Goal: Task Accomplishment & Management: Use online tool/utility

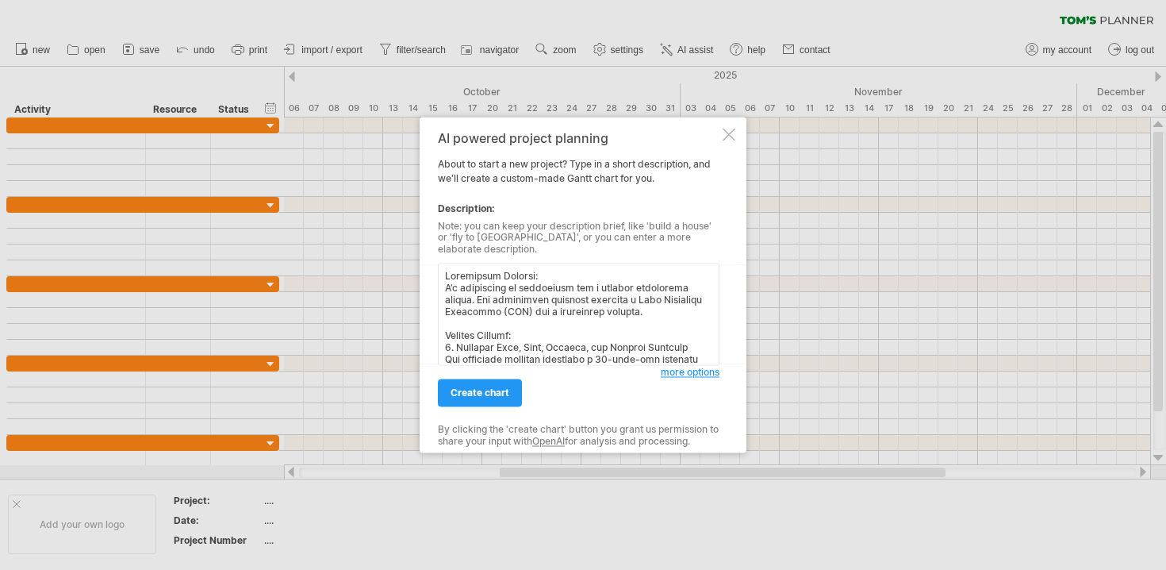
scroll to position [2149, 0]
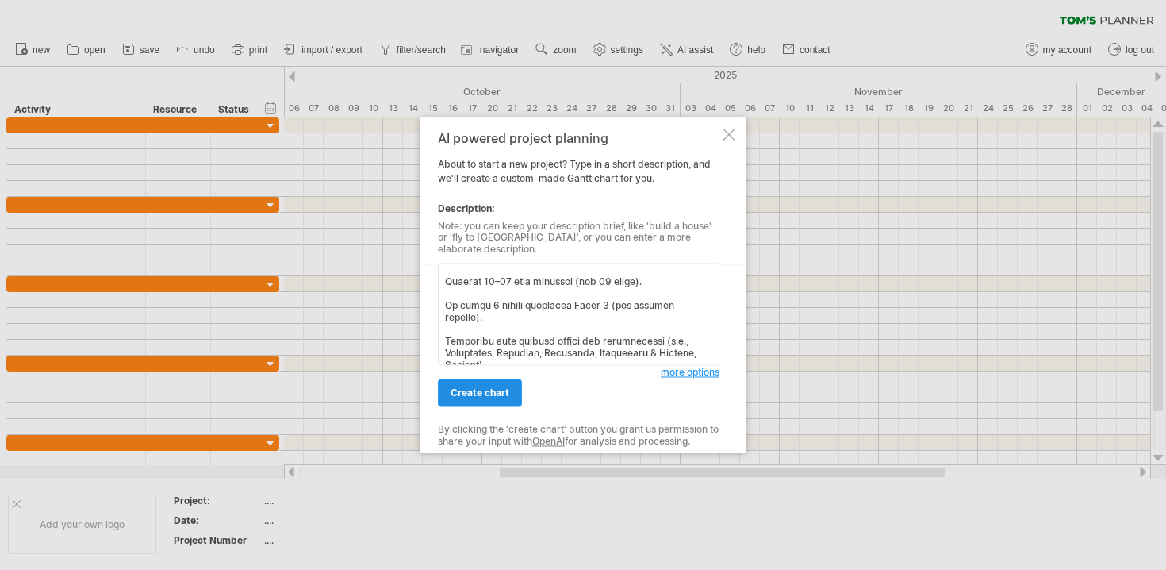
type textarea "Loremipsum Dolorsi: A’c adipiscing el seddoeiusm tem i utlabor etdolorema aliqu…"
click at [490, 390] on span "create chart" at bounding box center [480, 393] width 59 height 12
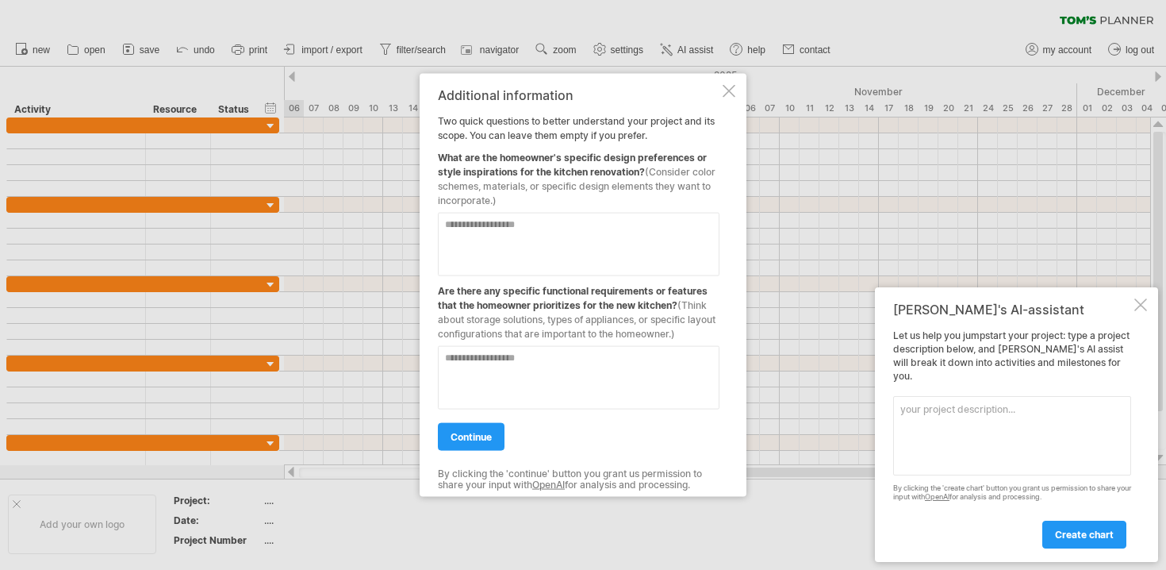
click at [519, 244] on textarea at bounding box center [579, 244] width 282 height 63
paste textarea "**********"
type textarea "**********"
click at [501, 363] on textarea at bounding box center [579, 377] width 282 height 63
paste textarea "**********"
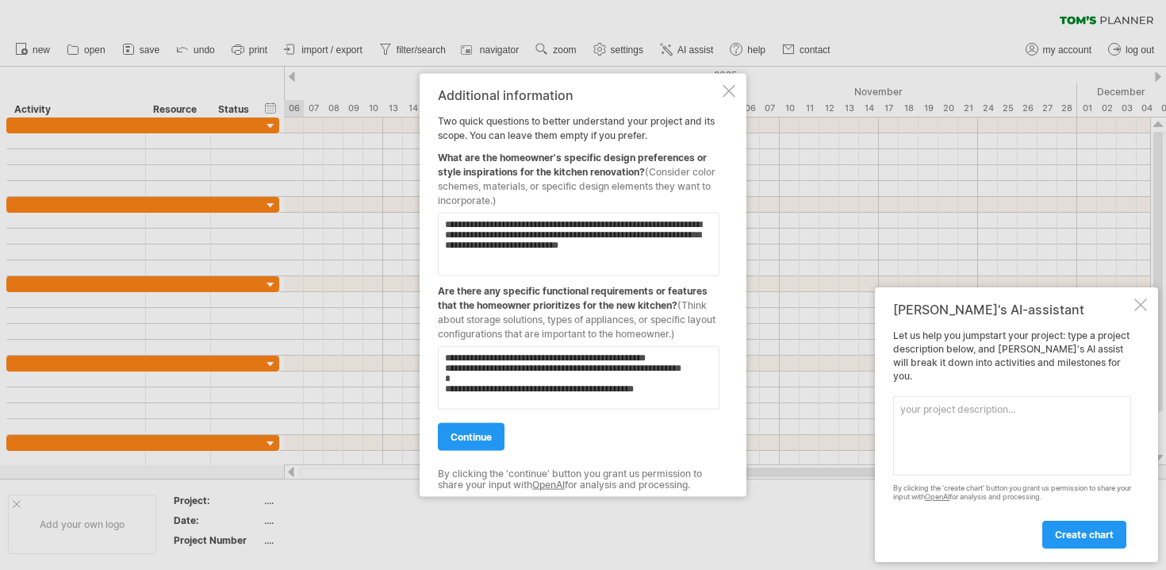
scroll to position [25, 0]
type textarea "**********"
click at [475, 436] on span "continue" at bounding box center [471, 437] width 41 height 12
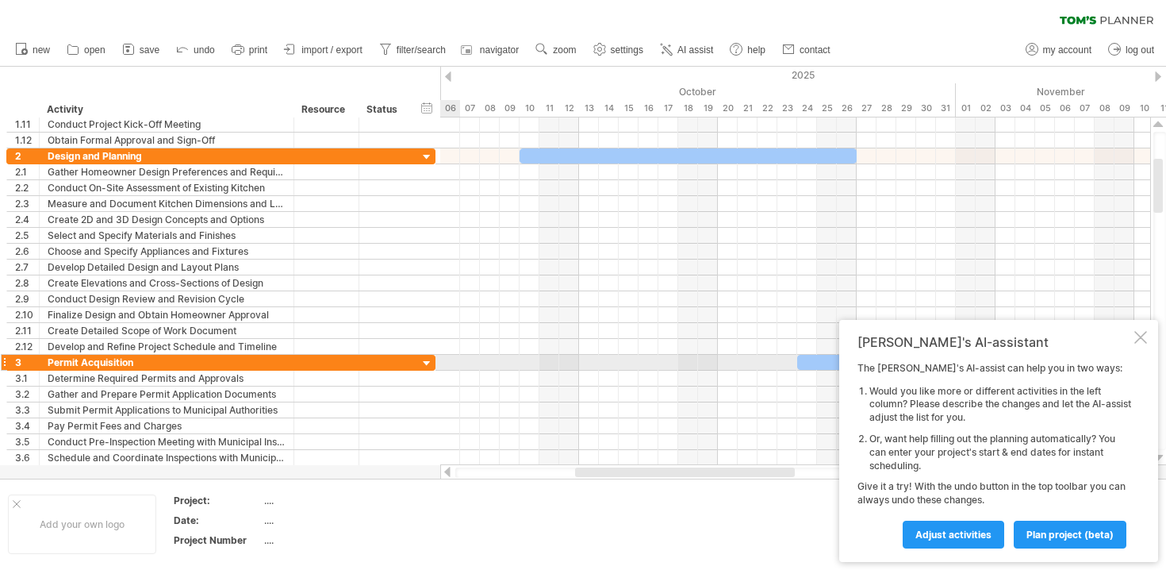
click at [429, 362] on div at bounding box center [427, 363] width 15 height 15
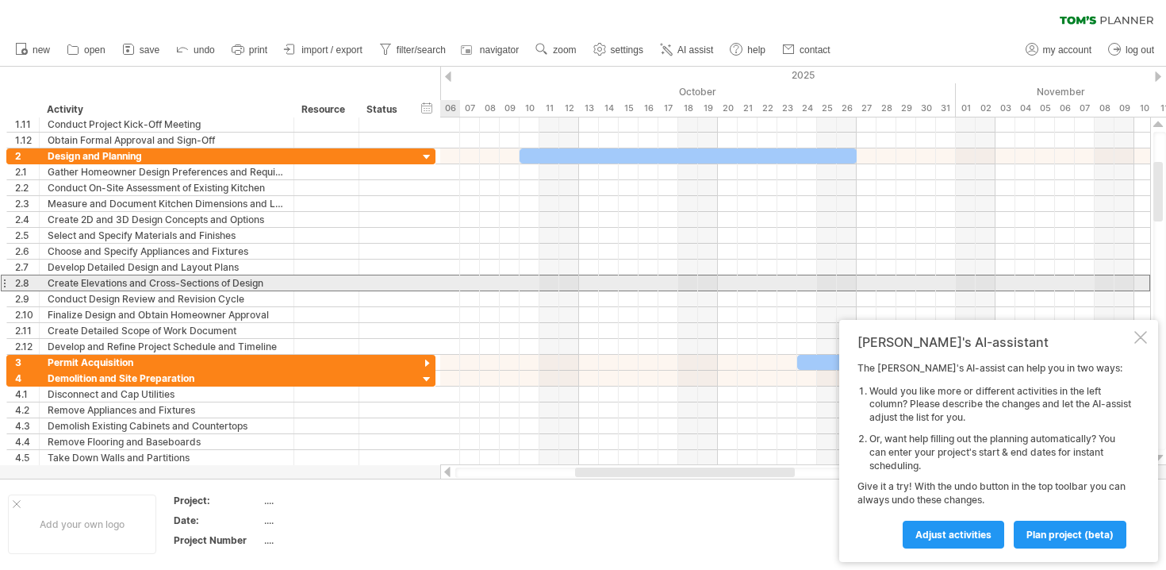
click at [425, 280] on div "**********" at bounding box center [220, 283] width 429 height 17
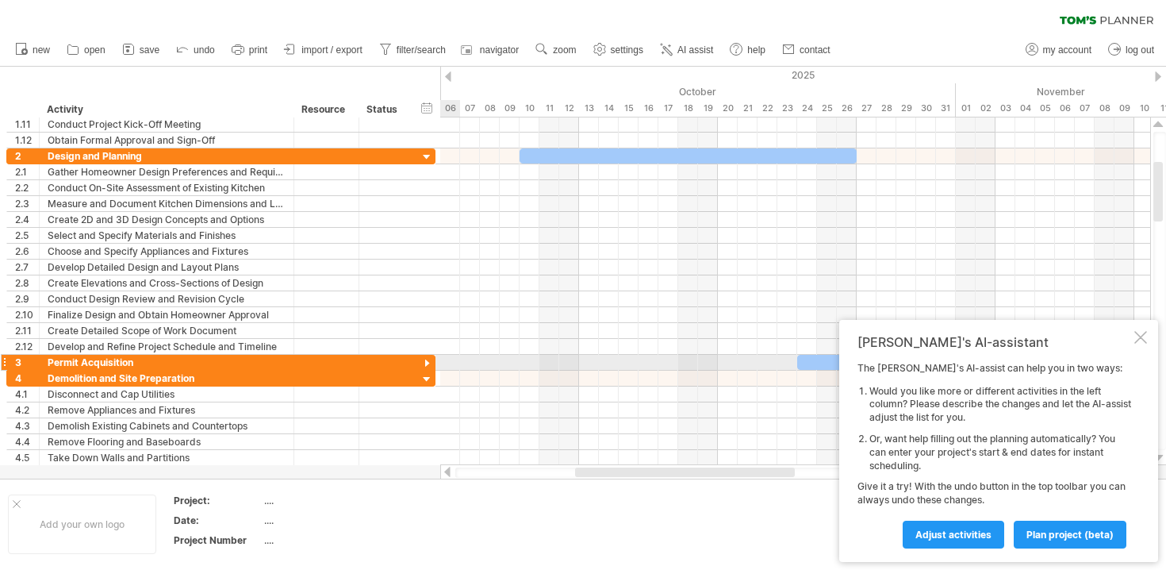
click at [428, 362] on div at bounding box center [427, 363] width 15 height 15
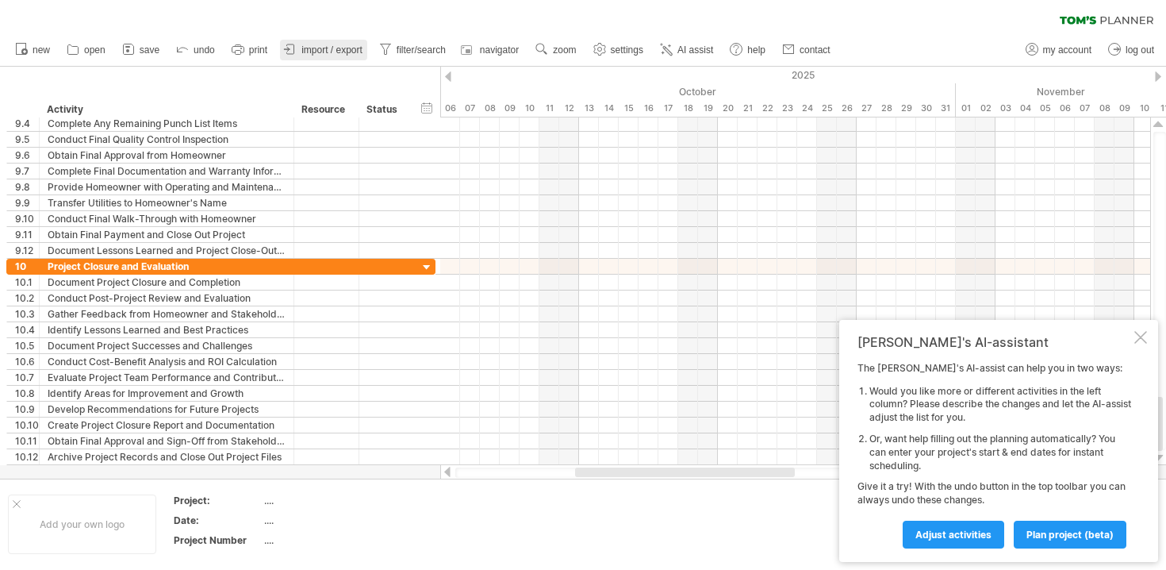
click at [328, 48] on span "import / export" at bounding box center [332, 49] width 61 height 11
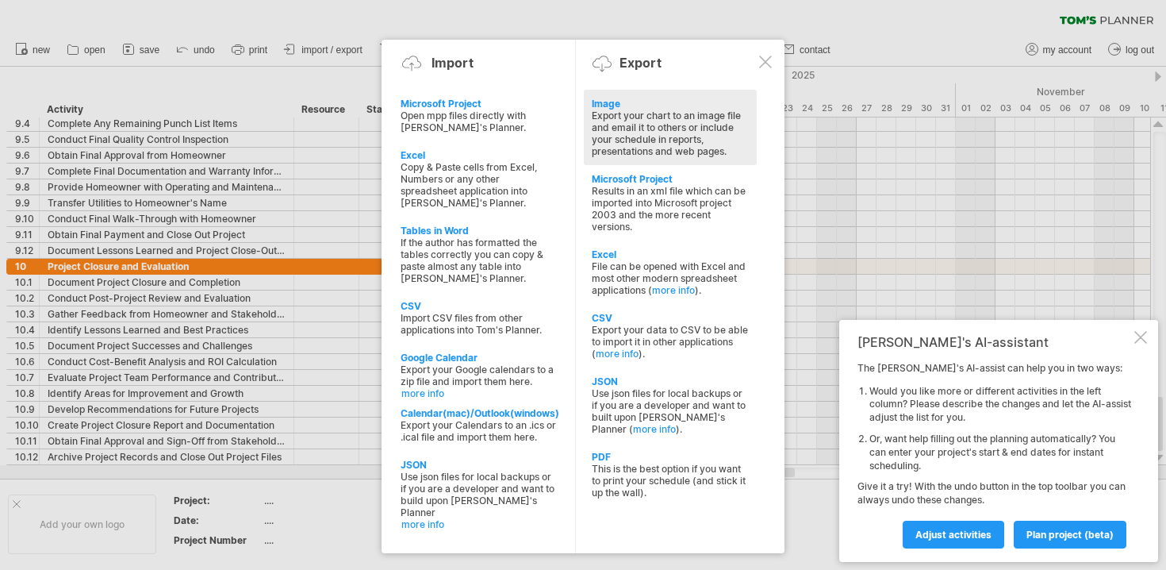
click at [639, 112] on div "Export your chart to an image file and email it to others or include your sched…" at bounding box center [670, 133] width 157 height 48
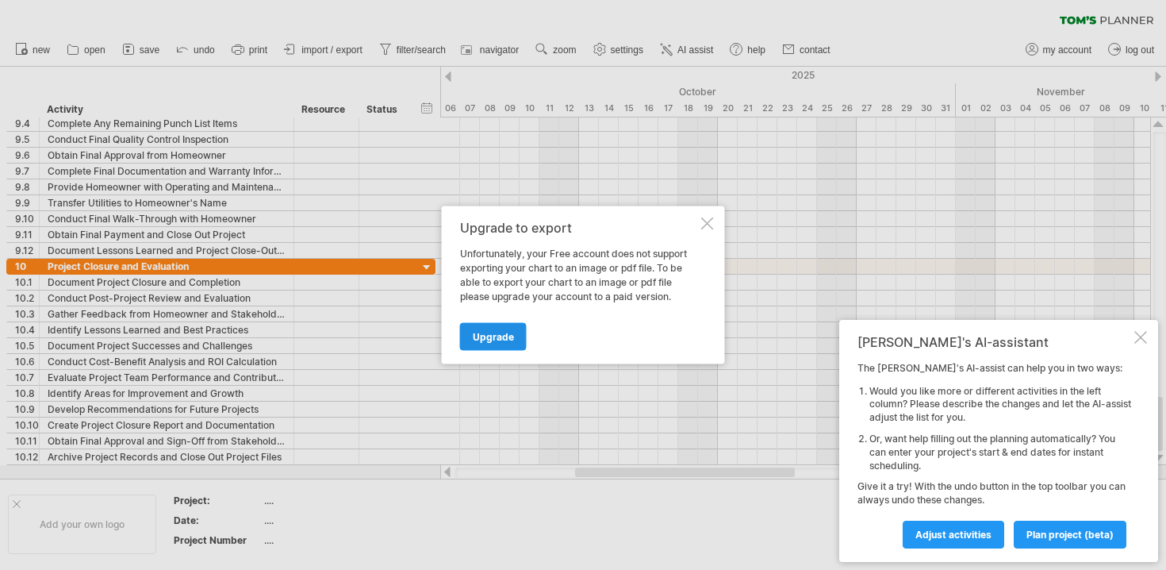
click at [493, 336] on span "Upgrade" at bounding box center [493, 337] width 41 height 12
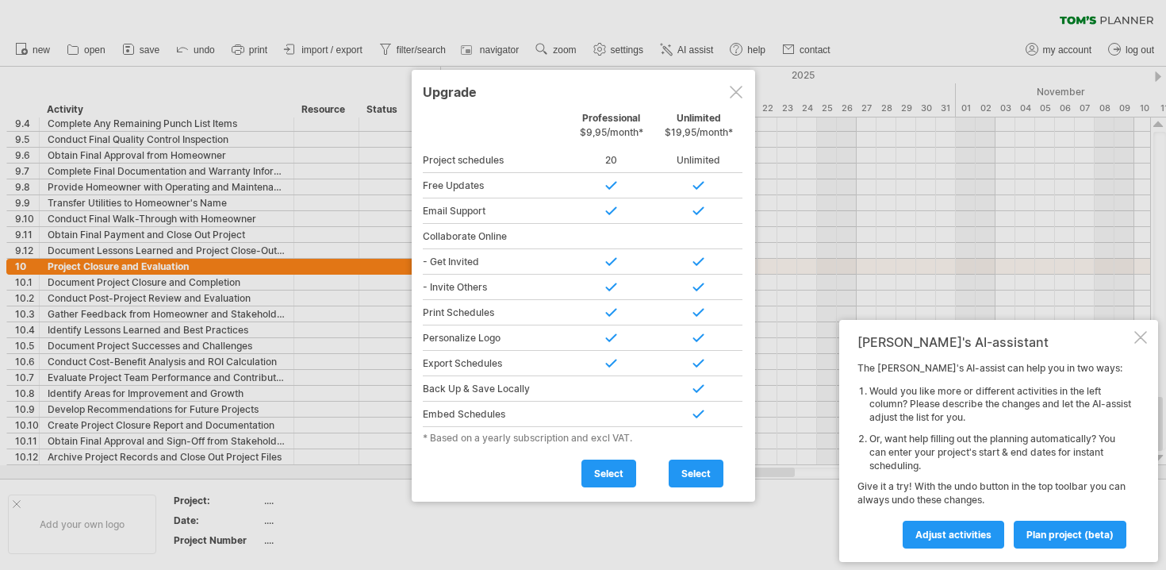
click at [739, 92] on div at bounding box center [736, 92] width 13 height 13
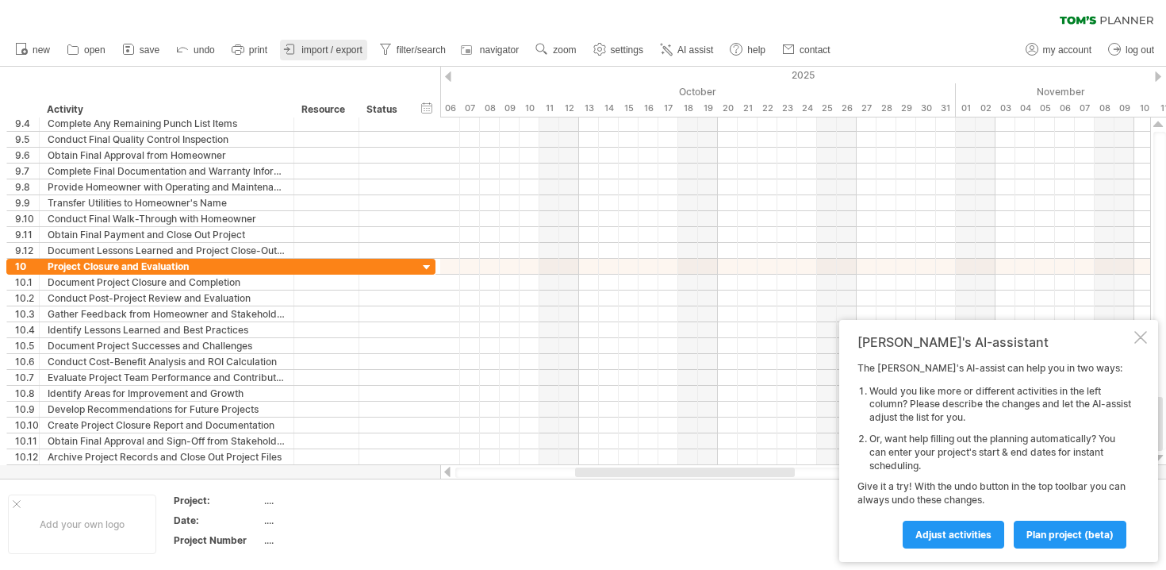
click at [312, 44] on span "import / export" at bounding box center [332, 49] width 61 height 11
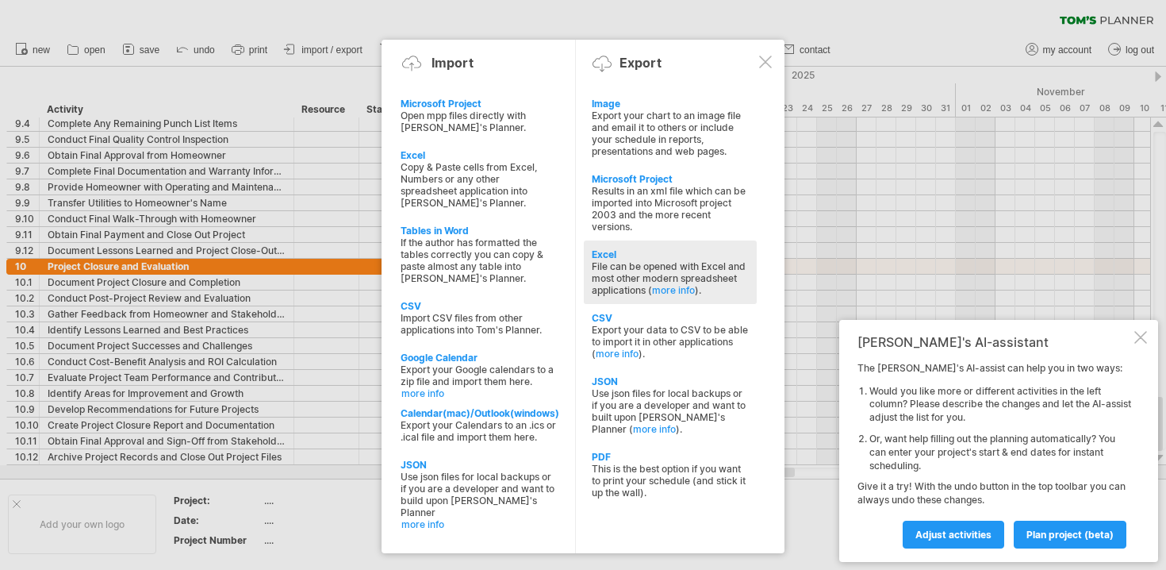
click at [636, 275] on div "File can be opened with Excel and most other modern spreadsheet applications ( …" at bounding box center [670, 278] width 157 height 36
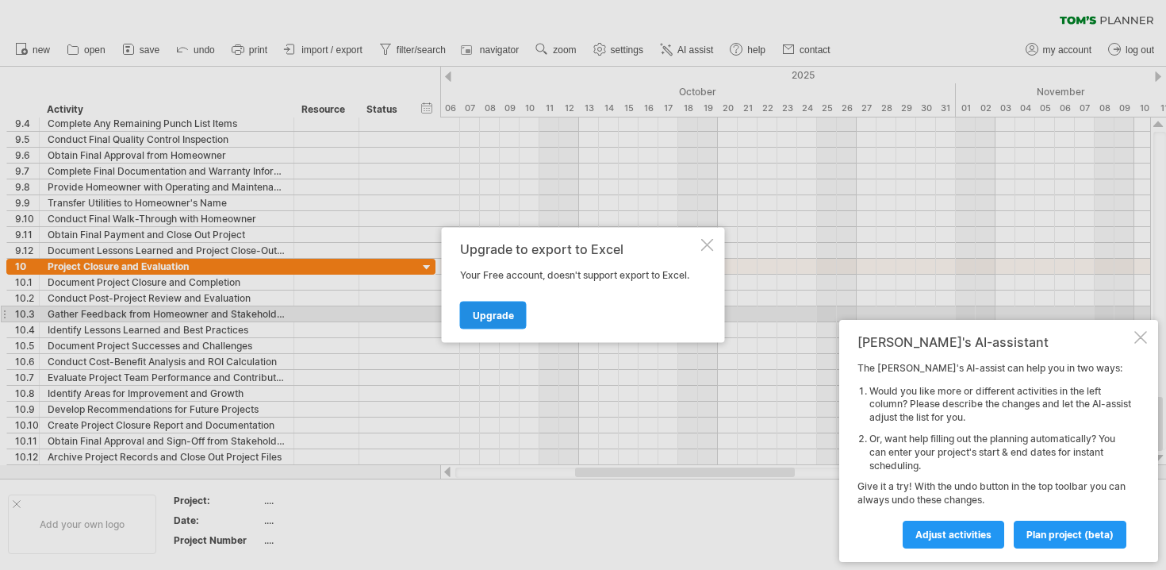
click at [502, 313] on span "Upgrade" at bounding box center [493, 315] width 41 height 12
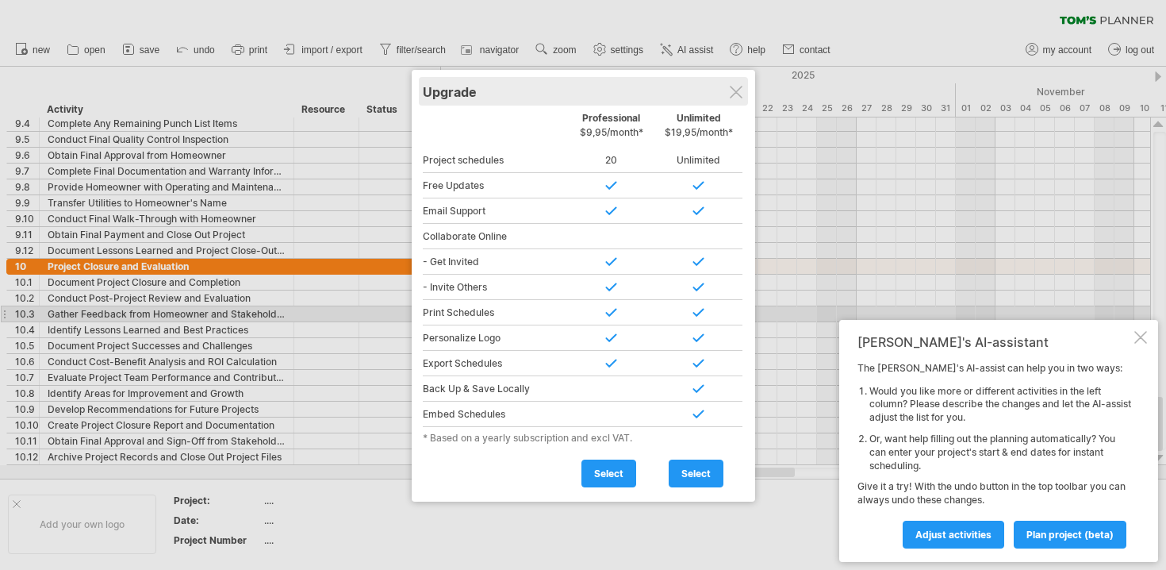
click at [731, 98] on div "Upgrade" at bounding box center [583, 91] width 321 height 29
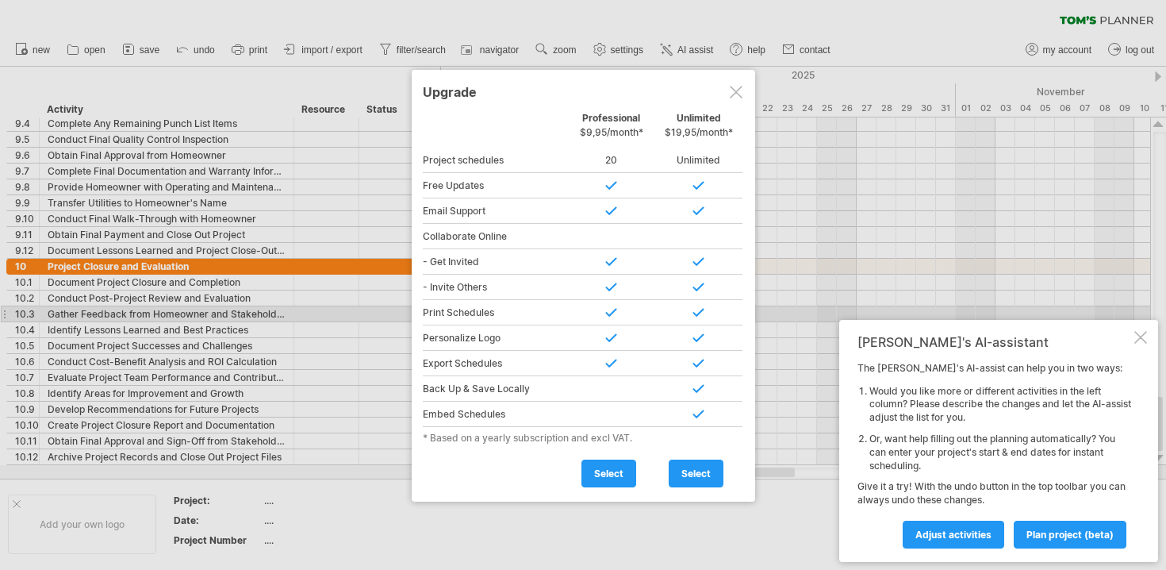
click at [734, 88] on div at bounding box center [736, 92] width 13 height 13
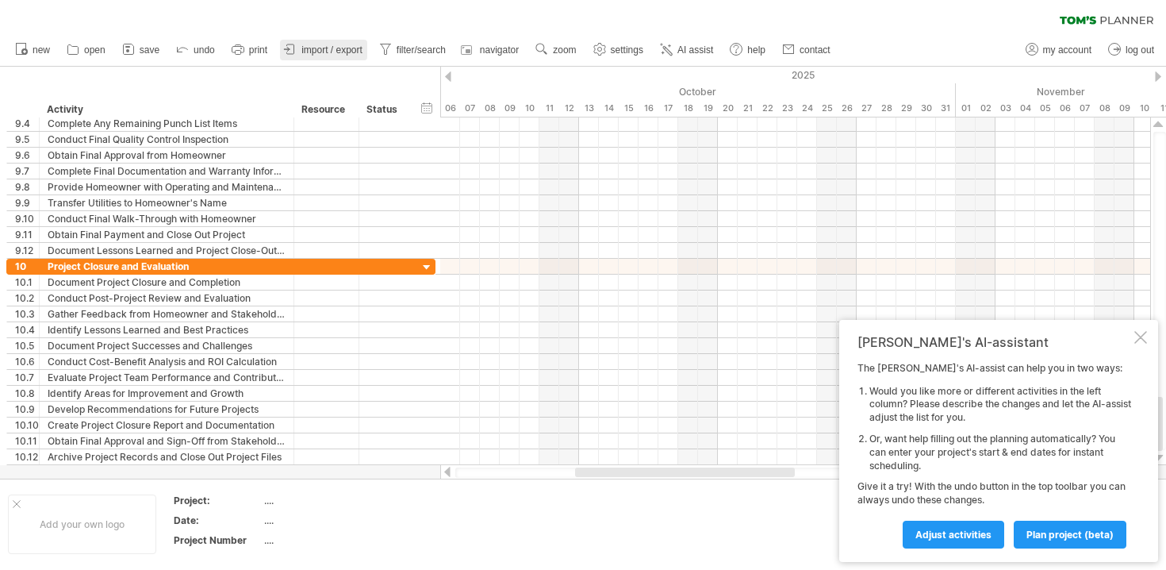
click at [341, 52] on span "import / export" at bounding box center [332, 49] width 61 height 11
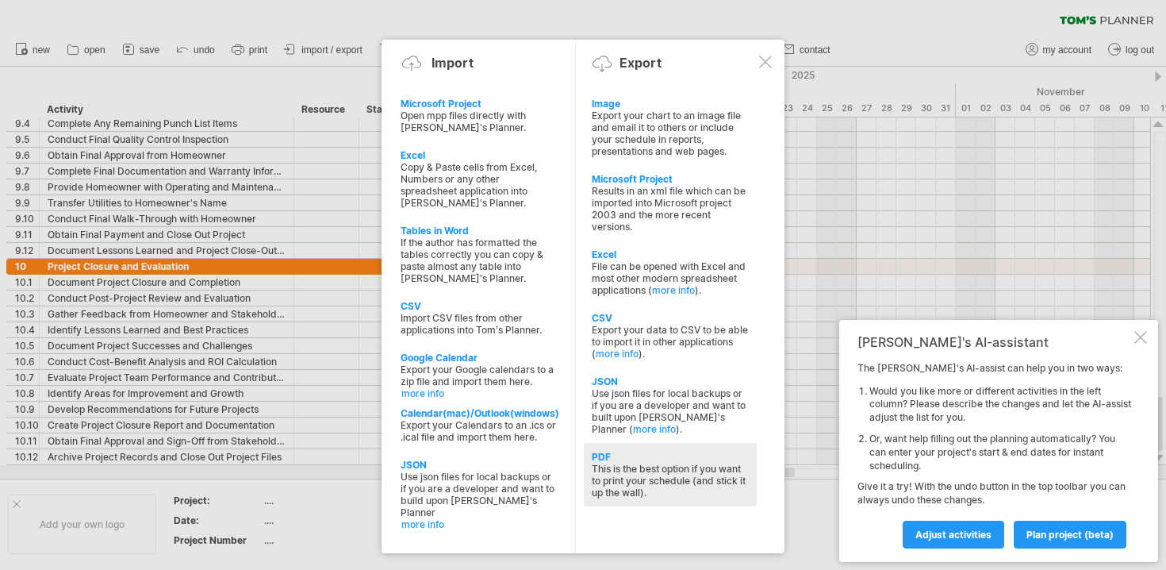
click at [639, 476] on div "This is the best option if you want to print your schedule (and stick it up the…" at bounding box center [670, 481] width 157 height 36
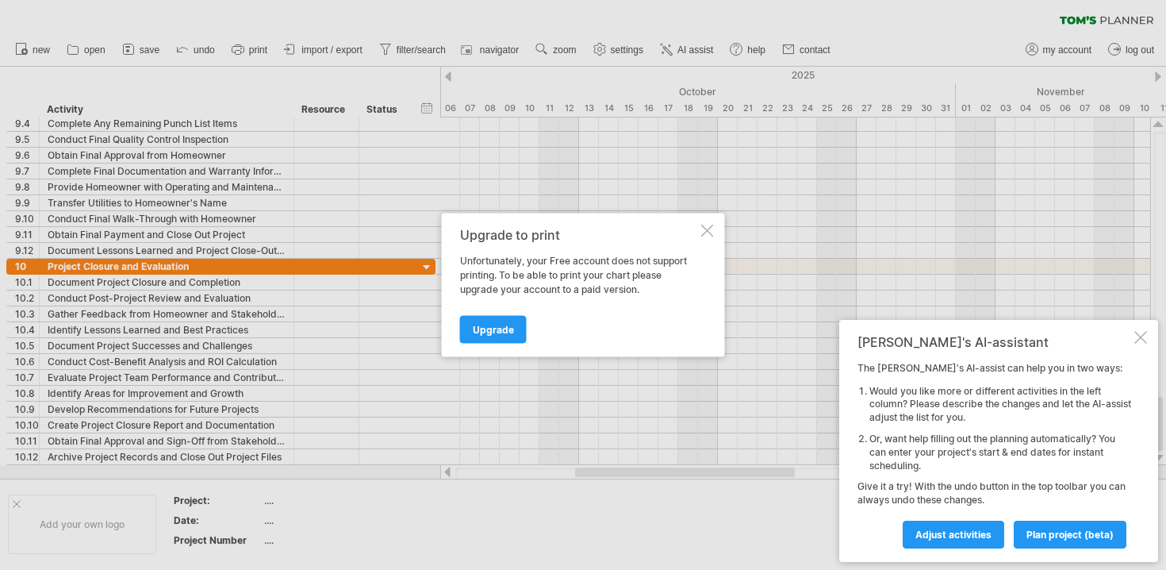
click at [705, 229] on div at bounding box center [707, 231] width 13 height 13
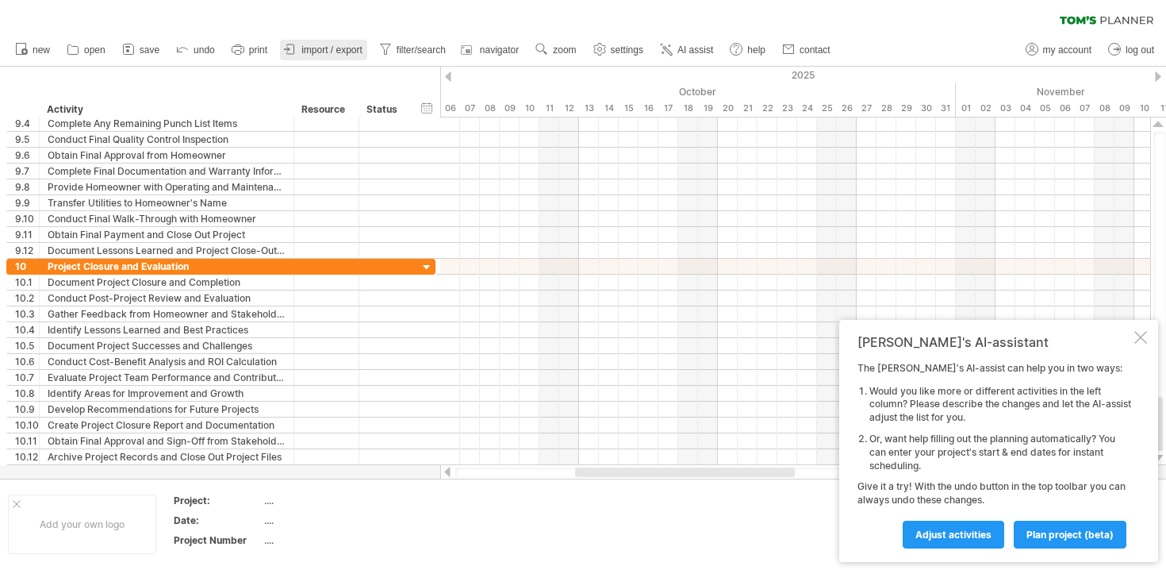
click at [317, 42] on link "import / export" at bounding box center [323, 50] width 87 height 21
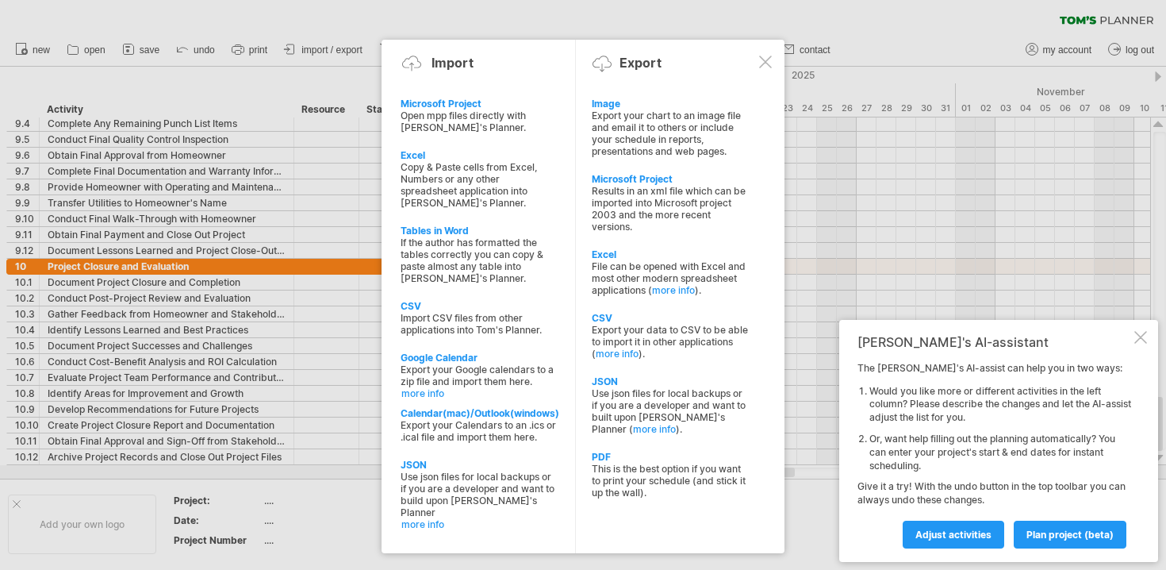
click at [149, 47] on div at bounding box center [583, 285] width 1166 height 570
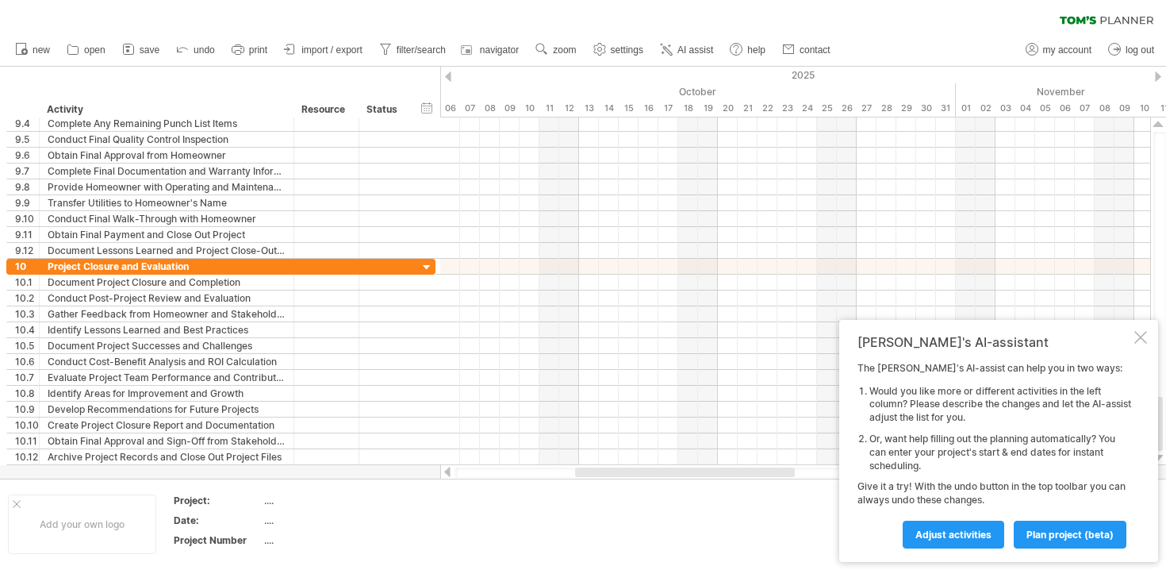
click at [149, 47] on span "save" at bounding box center [150, 49] width 20 height 11
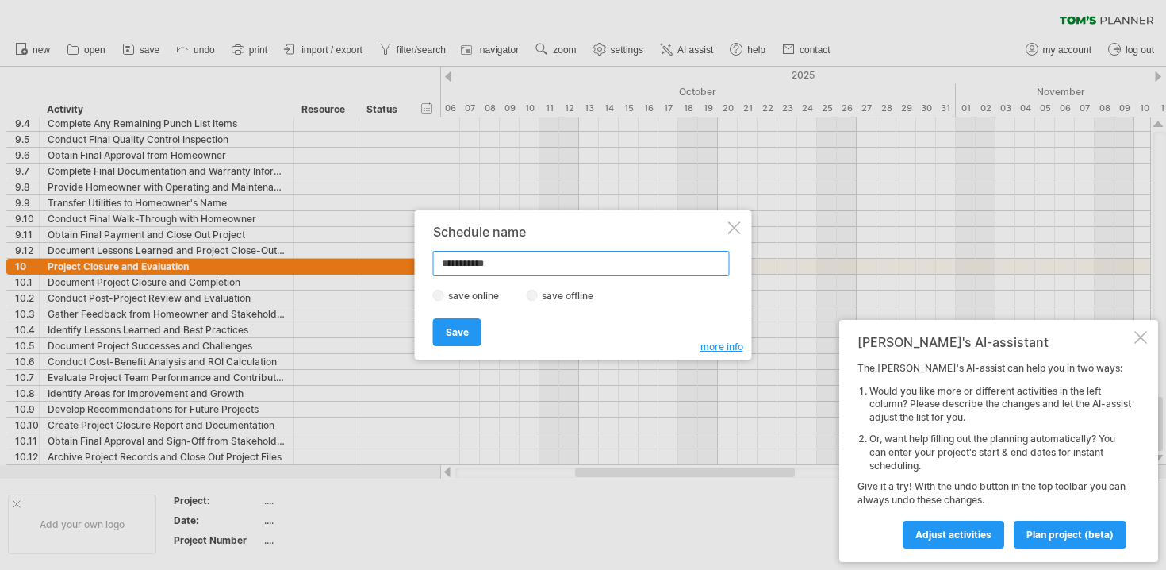
drag, startPoint x: 505, startPoint y: 263, endPoint x: 417, endPoint y: 263, distance: 88.1
click at [417, 263] on div "**********" at bounding box center [583, 284] width 337 height 149
paste input "**********"
drag, startPoint x: 501, startPoint y: 262, endPoint x: 389, endPoint y: 259, distance: 111.9
click at [389, 259] on div "Trying to reach [DOMAIN_NAME] Connected again... 0% clear filter new 1" at bounding box center [583, 285] width 1166 height 570
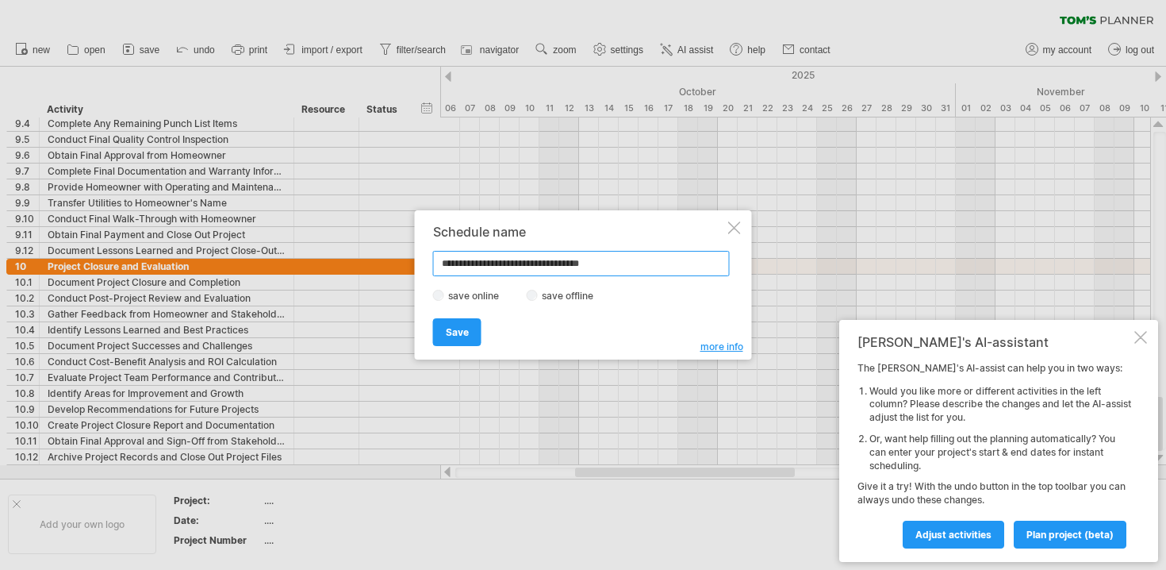
click at [617, 266] on input "**********" at bounding box center [581, 263] width 297 height 25
drag, startPoint x: 617, startPoint y: 266, endPoint x: 536, endPoint y: 263, distance: 81.8
click at [536, 263] on input "**********" at bounding box center [581, 263] width 297 height 25
type input "**********"
click at [456, 329] on span "Save" at bounding box center [457, 332] width 23 height 12
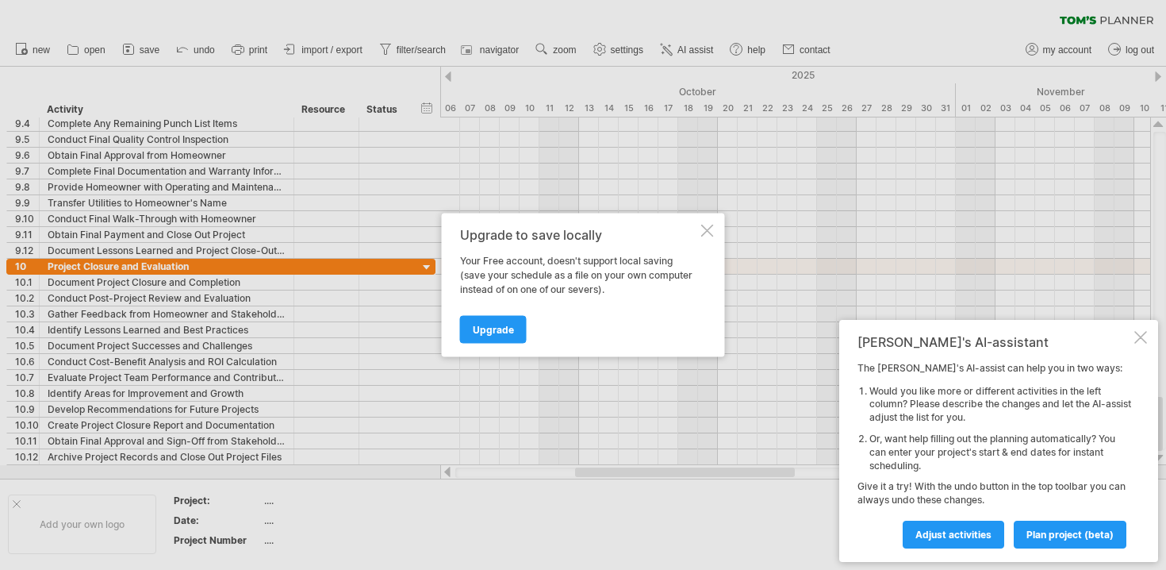
click at [707, 232] on div at bounding box center [707, 231] width 13 height 13
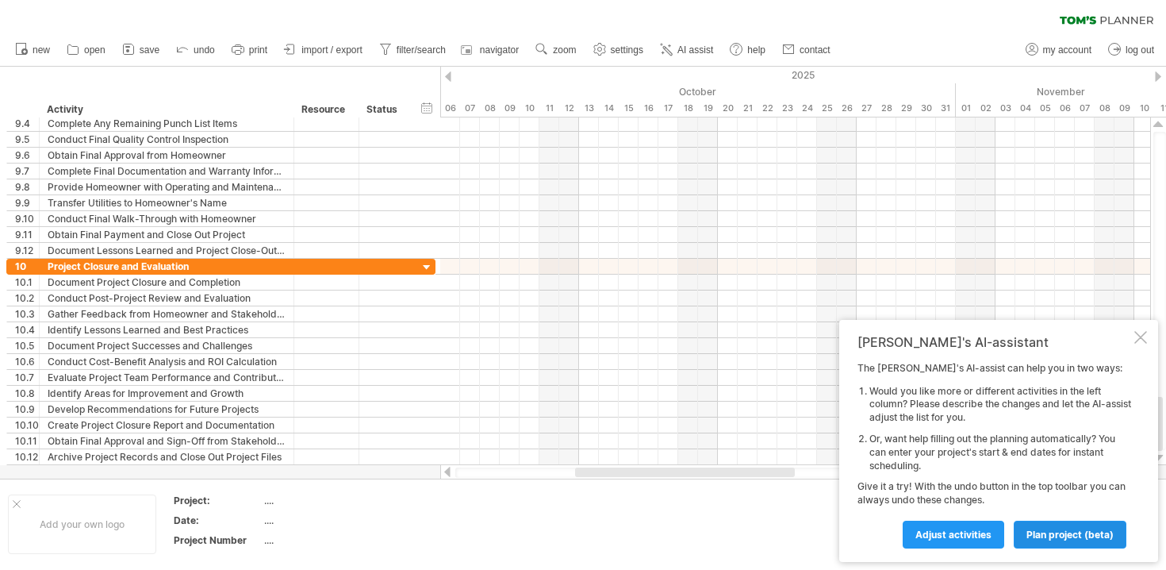
click at [1061, 538] on span "plan project (beta)" at bounding box center [1070, 534] width 87 height 12
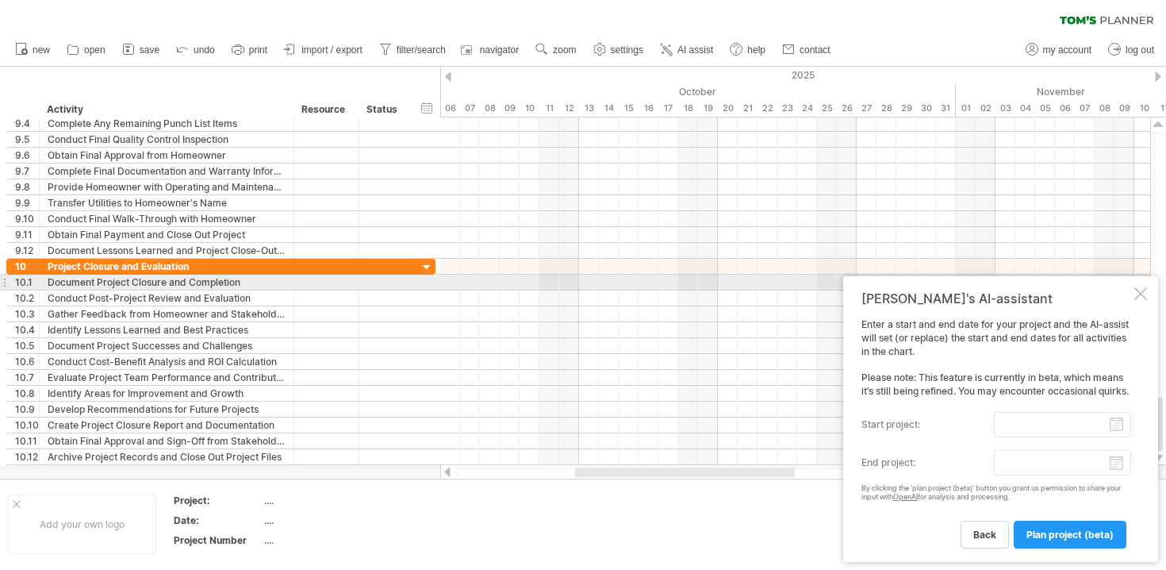
click at [1143, 287] on div at bounding box center [1141, 293] width 13 height 13
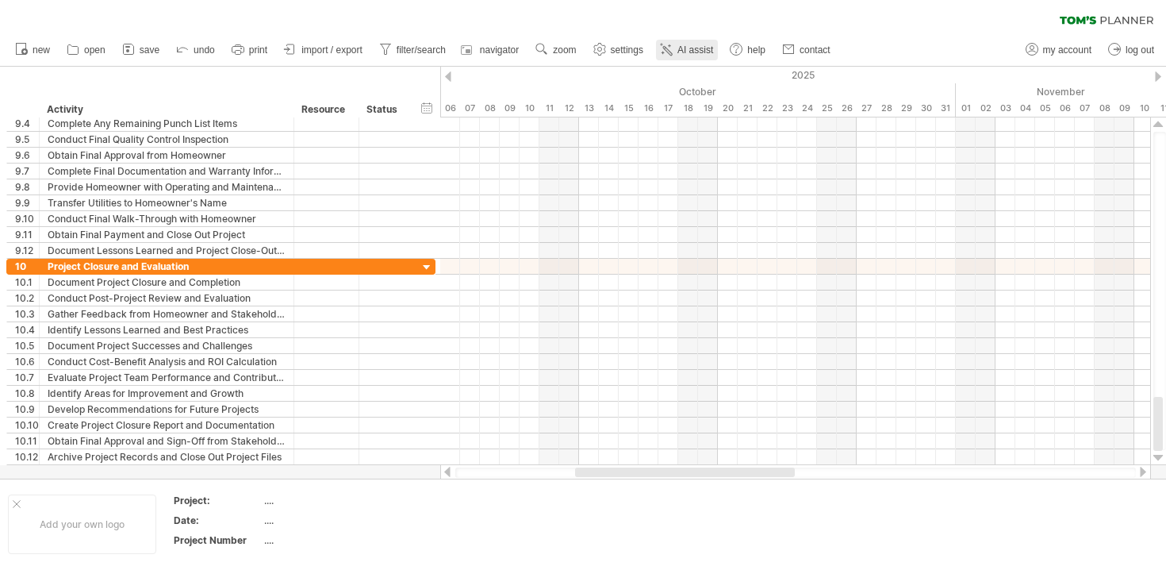
click at [685, 45] on span "AI assist" at bounding box center [696, 49] width 36 height 11
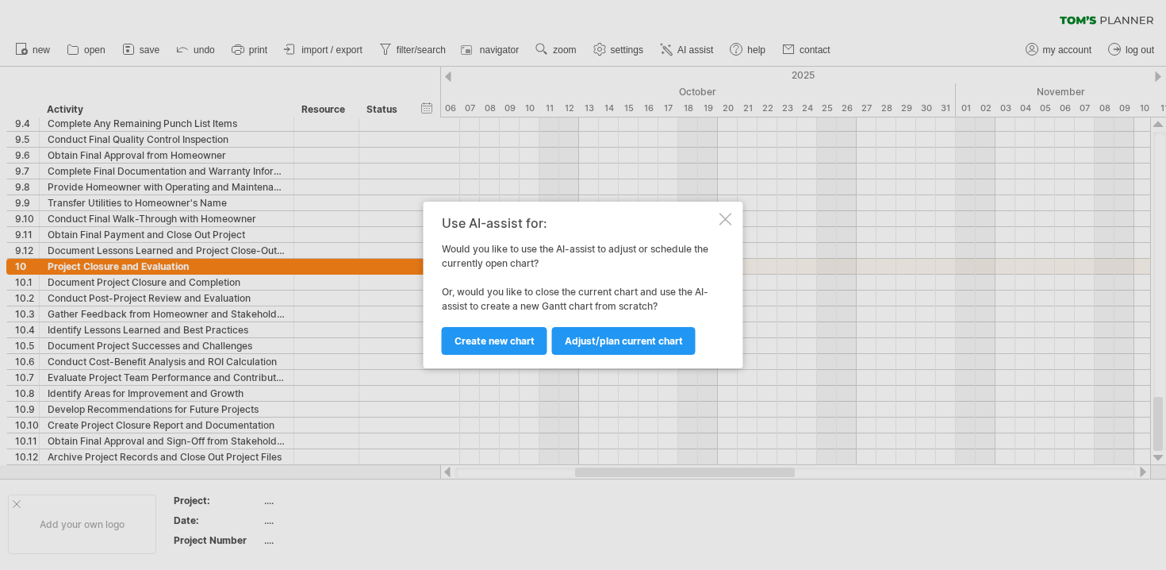
click at [726, 215] on div at bounding box center [726, 219] width 13 height 13
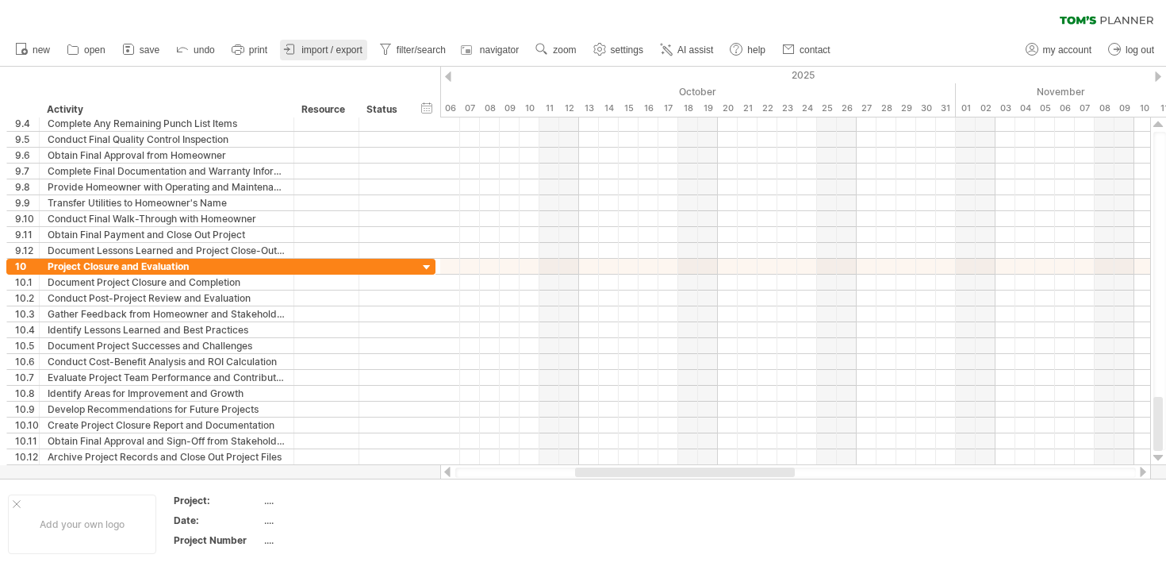
click at [334, 43] on link "import / export" at bounding box center [323, 50] width 87 height 21
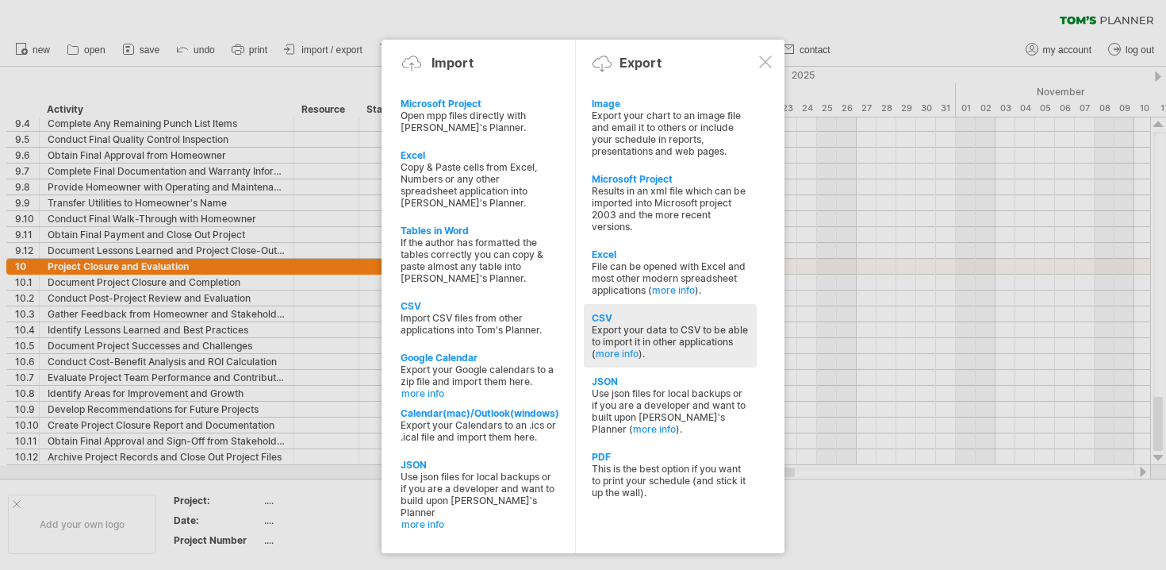
click at [646, 328] on div "Export your data to CSV to be able to import it in other applications ( more in…" at bounding box center [670, 342] width 157 height 36
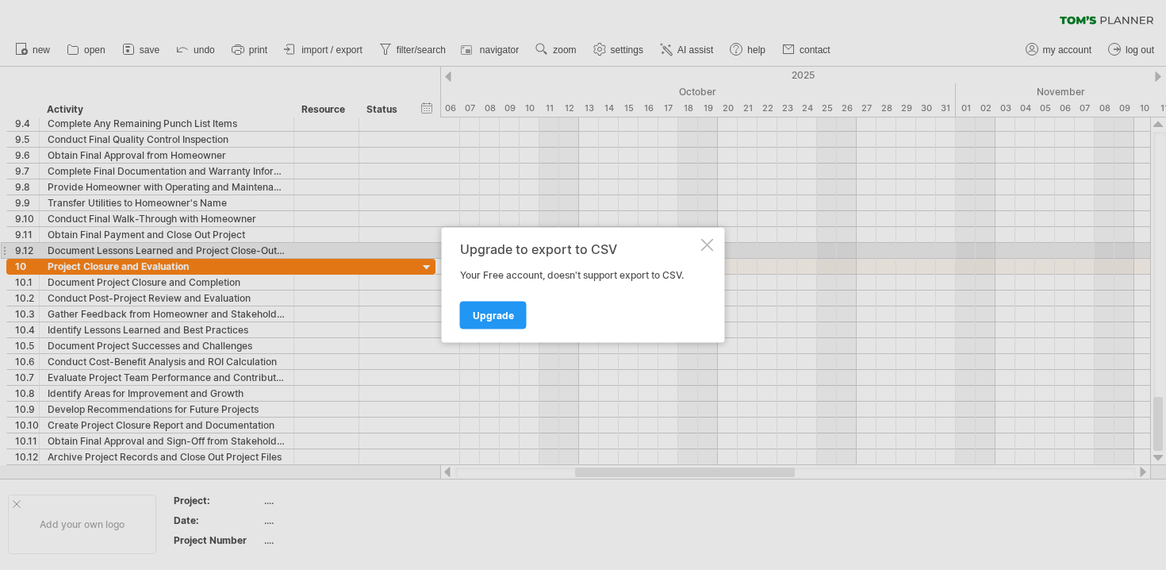
click at [703, 243] on div at bounding box center [707, 245] width 13 height 13
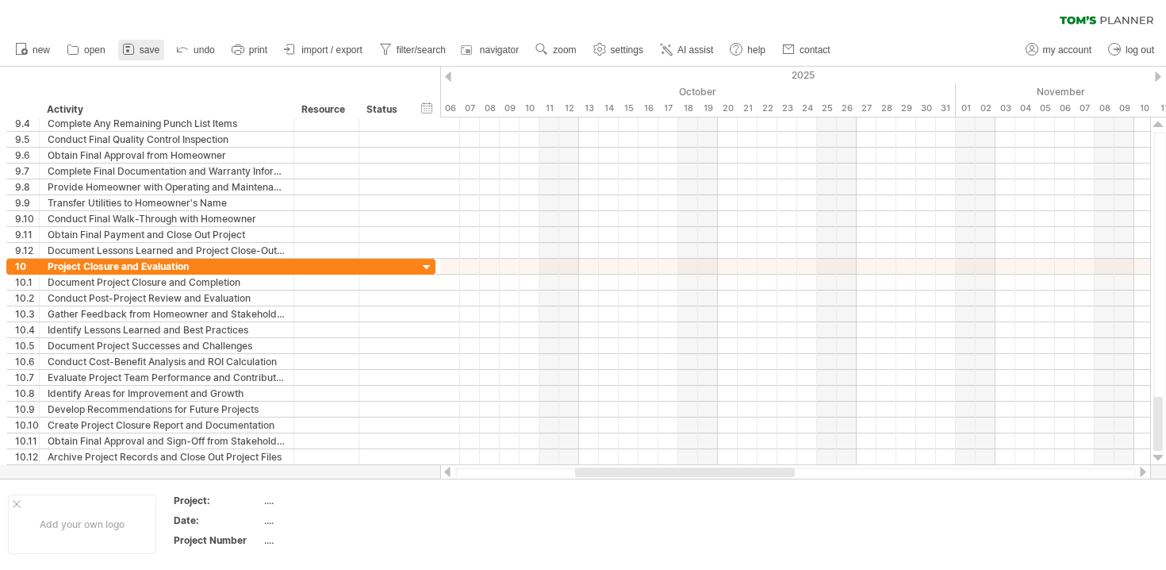
click at [143, 41] on link "save" at bounding box center [141, 50] width 46 height 21
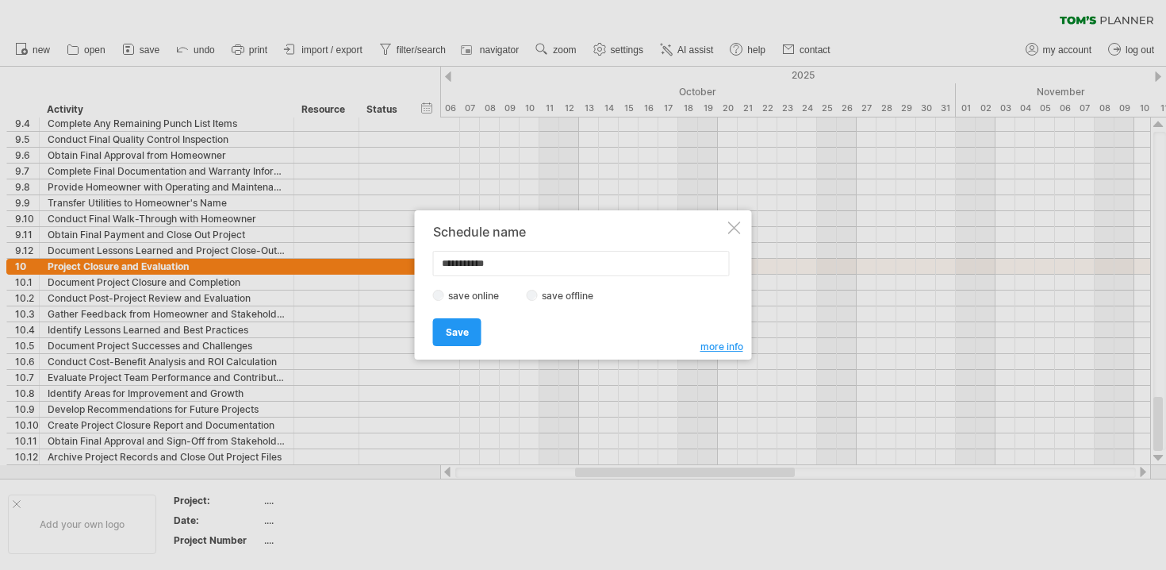
drag, startPoint x: 513, startPoint y: 263, endPoint x: 367, endPoint y: 262, distance: 145.2
click at [367, 262] on div "Trying to reach [DOMAIN_NAME] Connected again... 0% clear filter new 1" at bounding box center [583, 285] width 1166 height 570
drag, startPoint x: 502, startPoint y: 262, endPoint x: 371, endPoint y: 259, distance: 131.7
click at [371, 259] on div "Trying to reach [DOMAIN_NAME] Connected again... 0% clear filter new 1" at bounding box center [583, 285] width 1166 height 570
drag, startPoint x: 639, startPoint y: 267, endPoint x: 532, endPoint y: 263, distance: 107.2
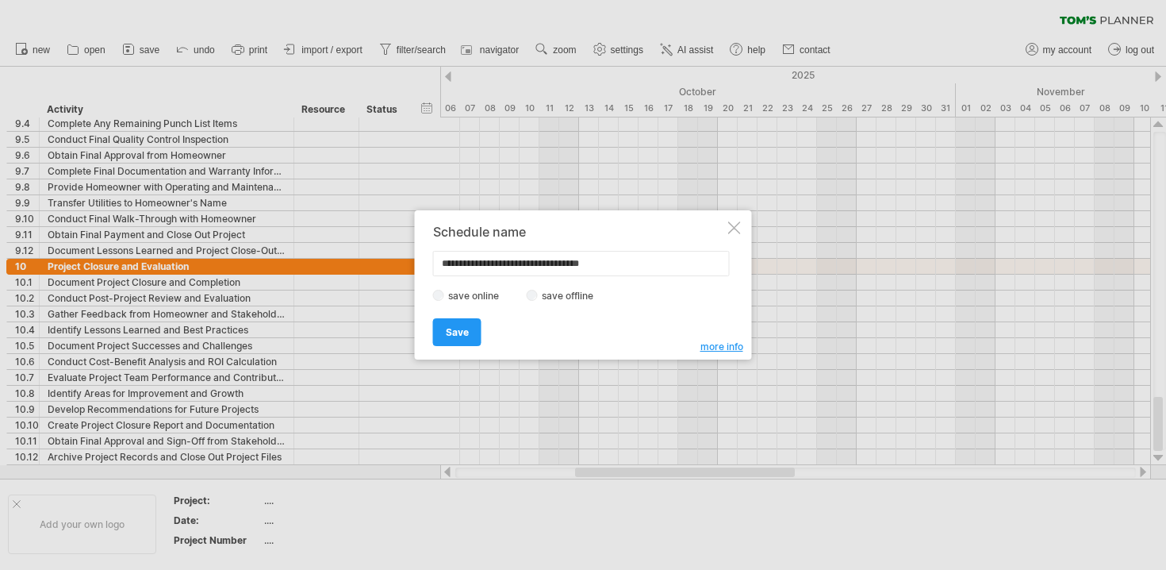
click at [532, 263] on input "**********" at bounding box center [581, 263] width 297 height 25
click at [443, 259] on input "**********" at bounding box center [581, 263] width 297 height 25
type input "**********"
click at [462, 329] on span "Save" at bounding box center [457, 332] width 23 height 12
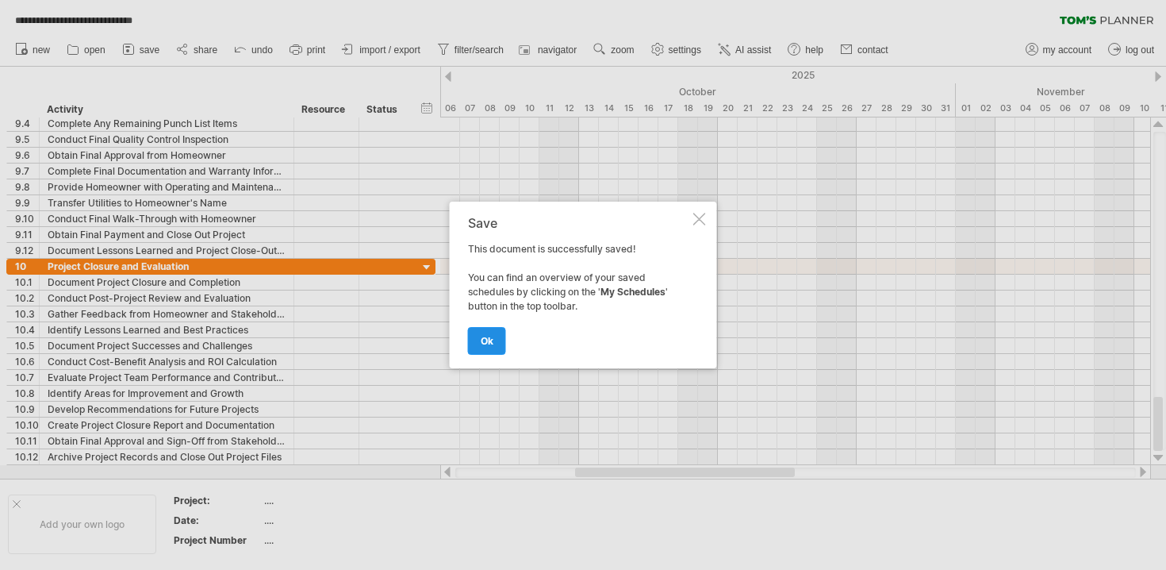
click at [488, 333] on link "ok" at bounding box center [487, 341] width 38 height 28
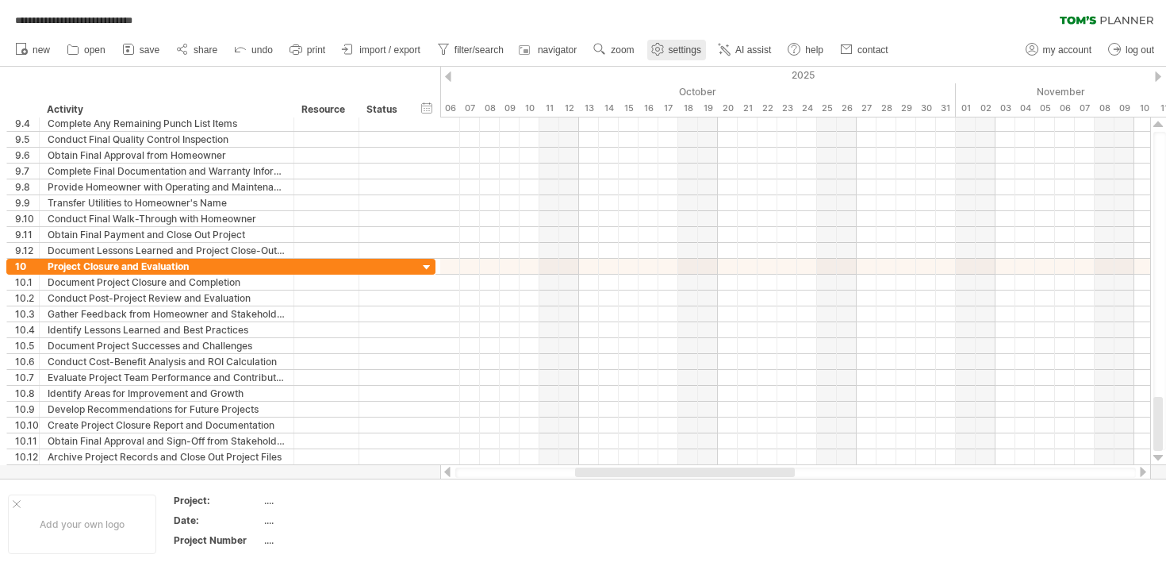
click at [691, 52] on span "settings" at bounding box center [685, 49] width 33 height 11
select select "*"
select select "**"
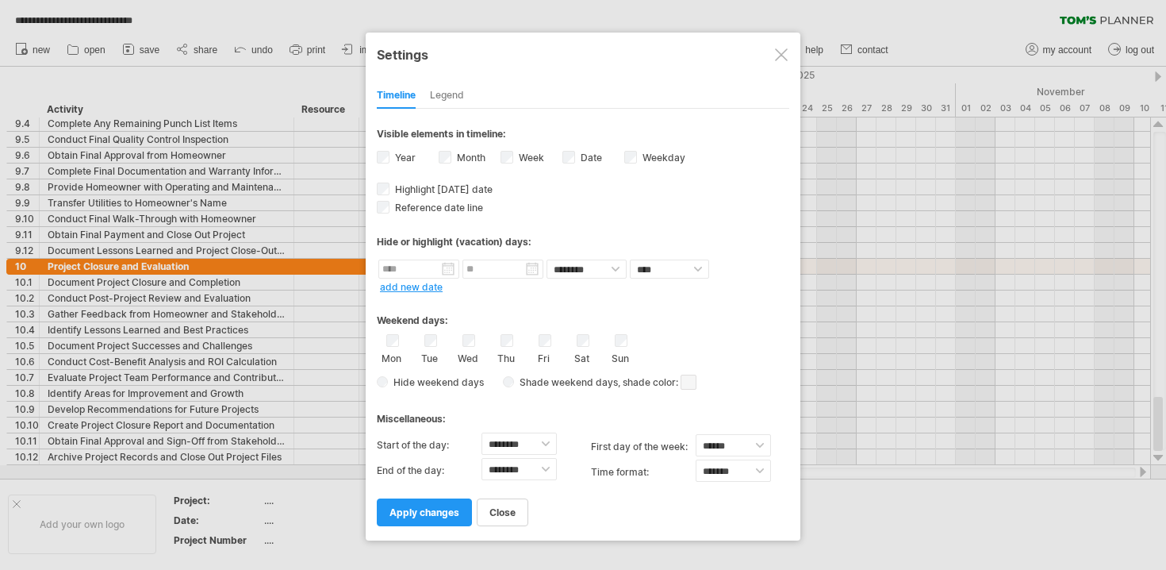
click at [881, 25] on div at bounding box center [583, 285] width 1166 height 570
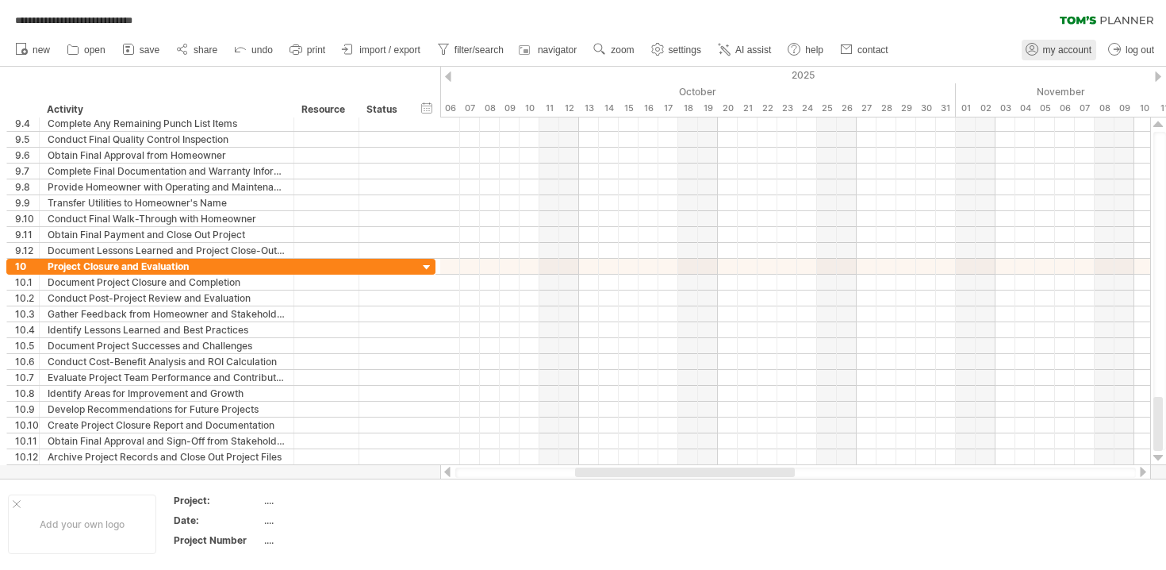
click at [1081, 48] on span "my account" at bounding box center [1067, 49] width 48 height 11
type input "**********"
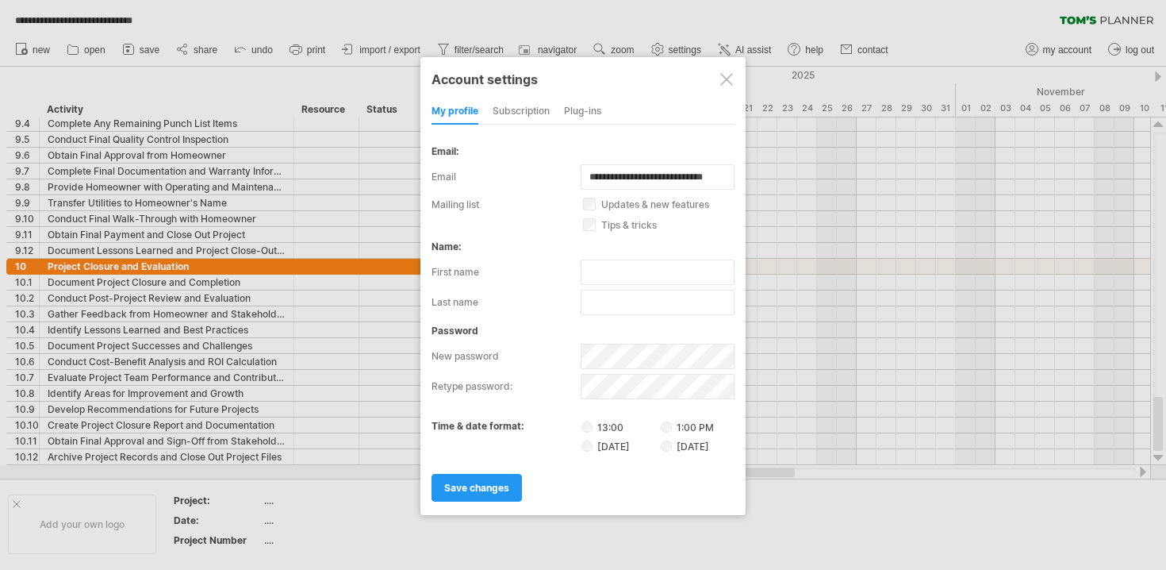
click at [722, 78] on div at bounding box center [726, 79] width 13 height 13
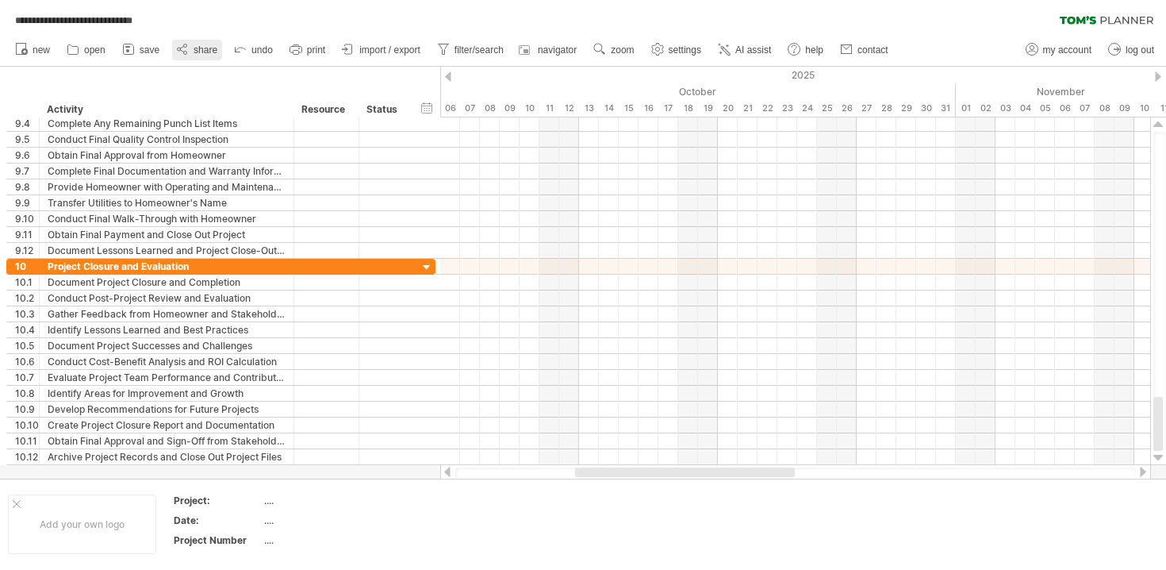
click at [195, 48] on span "share" at bounding box center [206, 49] width 24 height 11
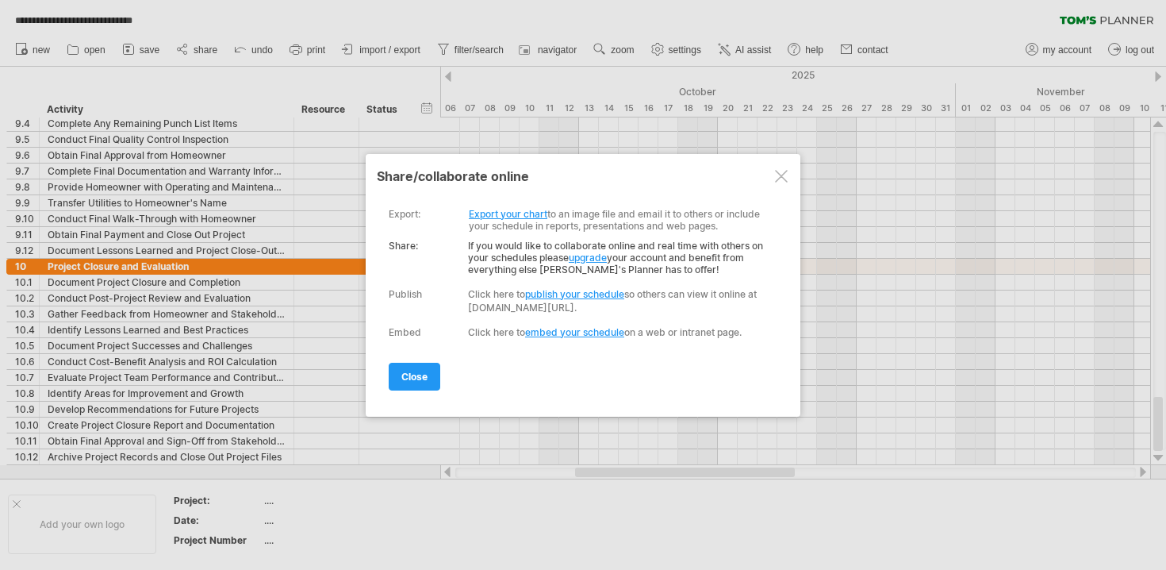
click at [563, 289] on link "publish your schedule" at bounding box center [574, 294] width 99 height 12
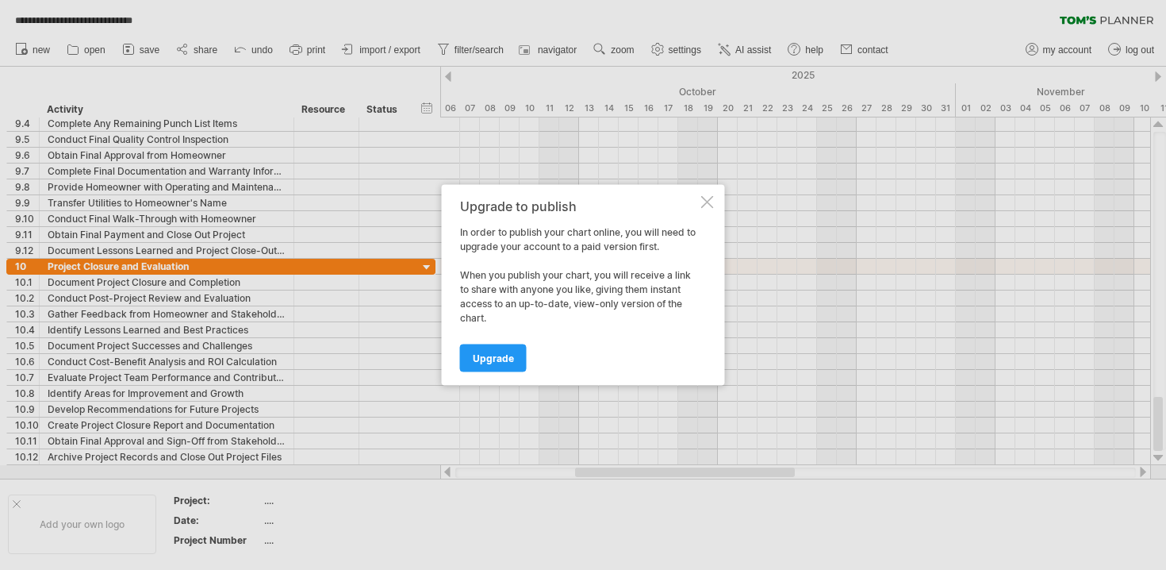
click at [716, 198] on div "Upgrade to publish In order to publish your chart online, you will need to upgr…" at bounding box center [583, 285] width 283 height 201
click at [710, 206] on div at bounding box center [707, 202] width 13 height 13
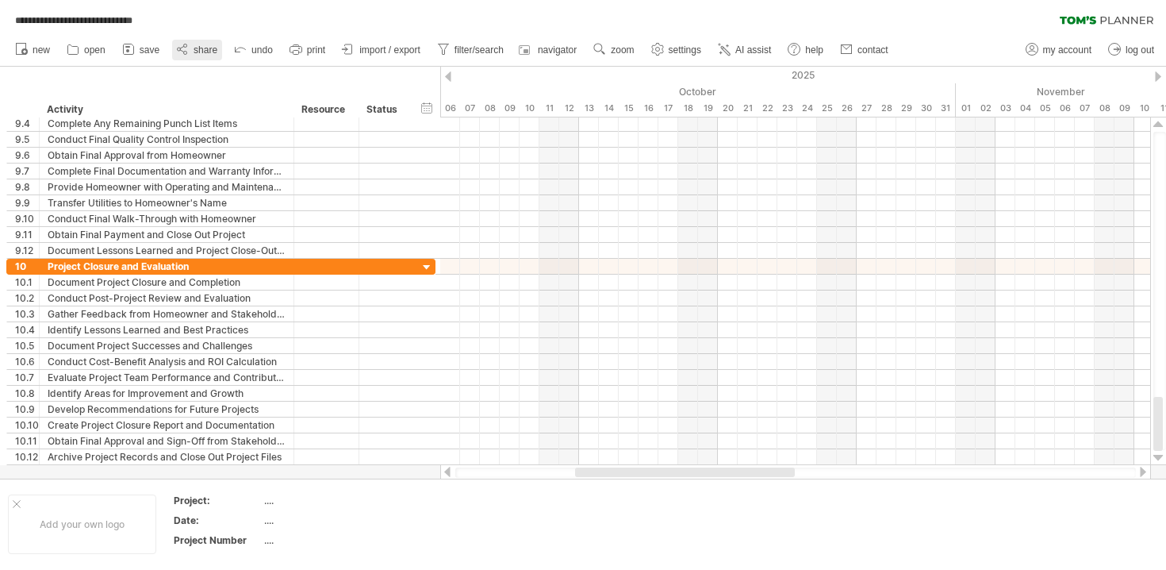
click at [203, 49] on span "share" at bounding box center [206, 49] width 24 height 11
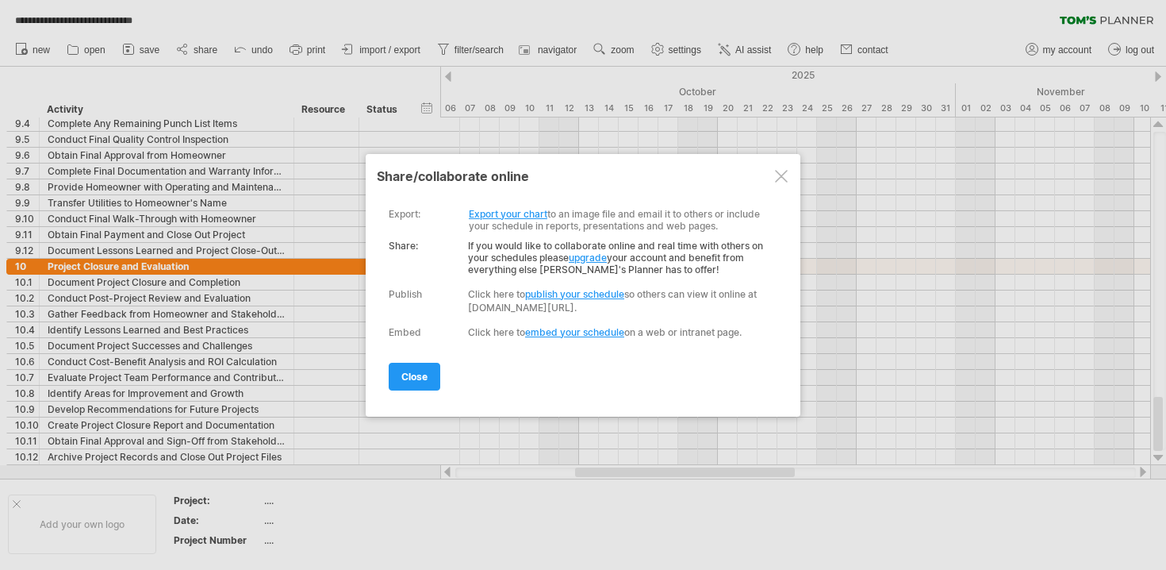
click at [590, 330] on link "embed your schedule" at bounding box center [574, 332] width 99 height 12
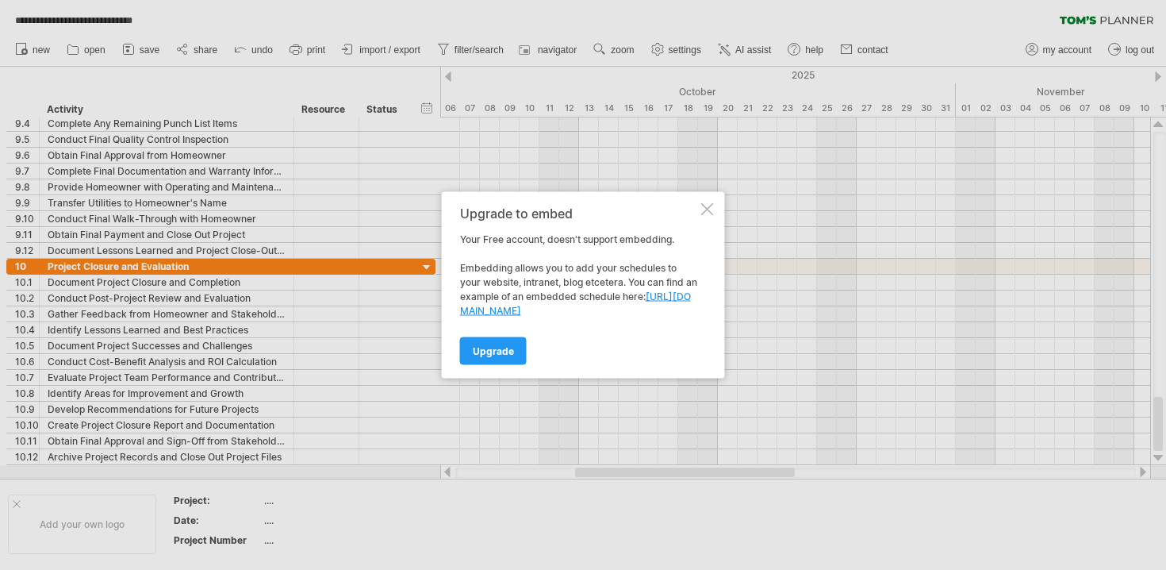
click at [709, 213] on div at bounding box center [707, 209] width 13 height 13
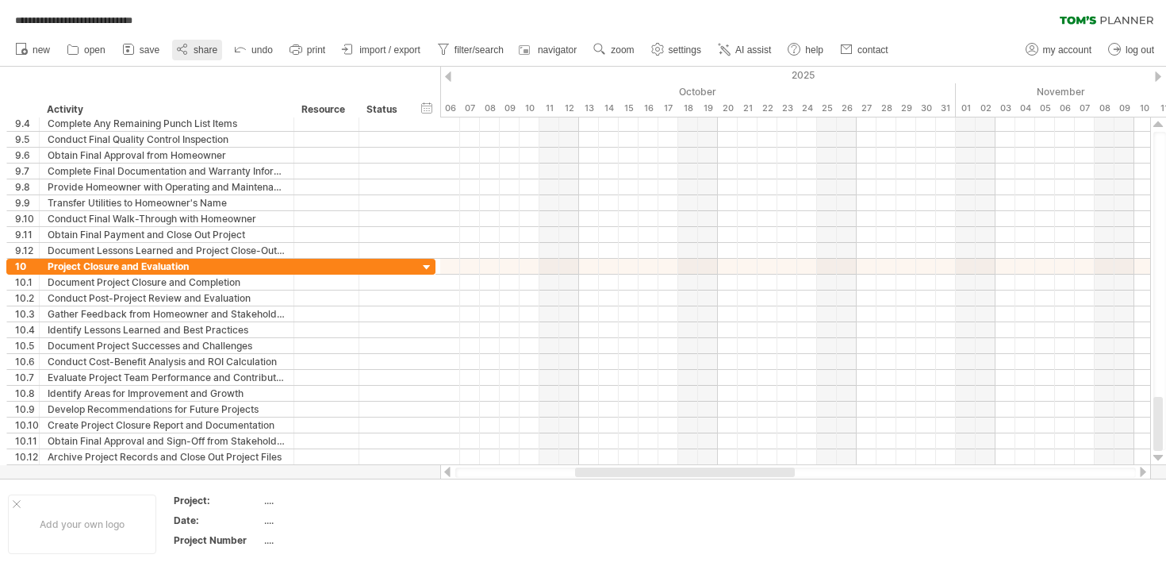
click at [209, 48] on span "share" at bounding box center [206, 49] width 24 height 11
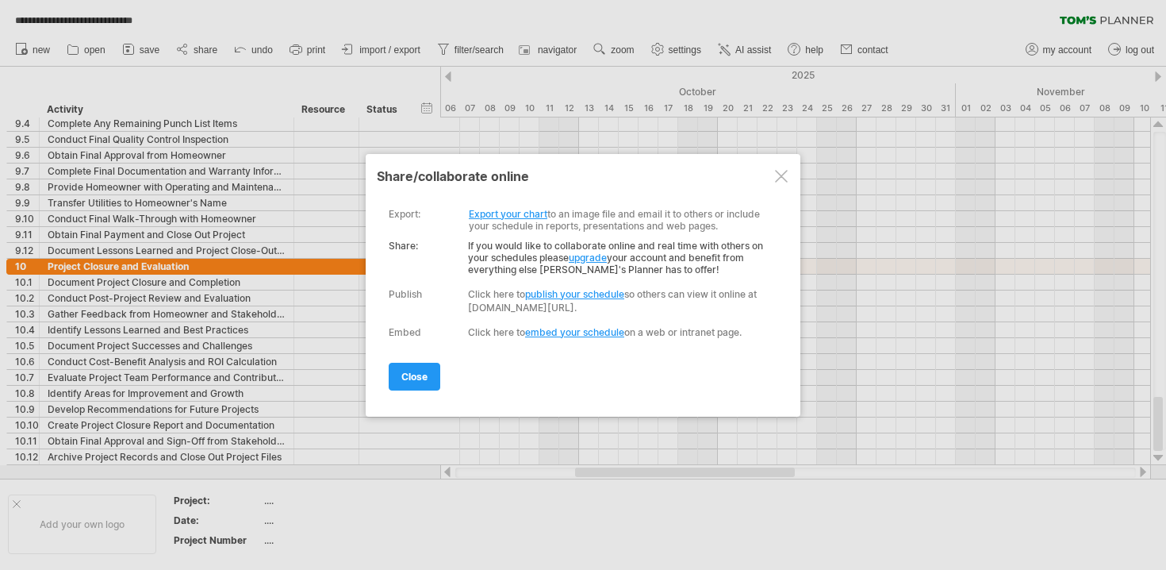
click at [499, 213] on link "Export your chart" at bounding box center [508, 214] width 79 height 12
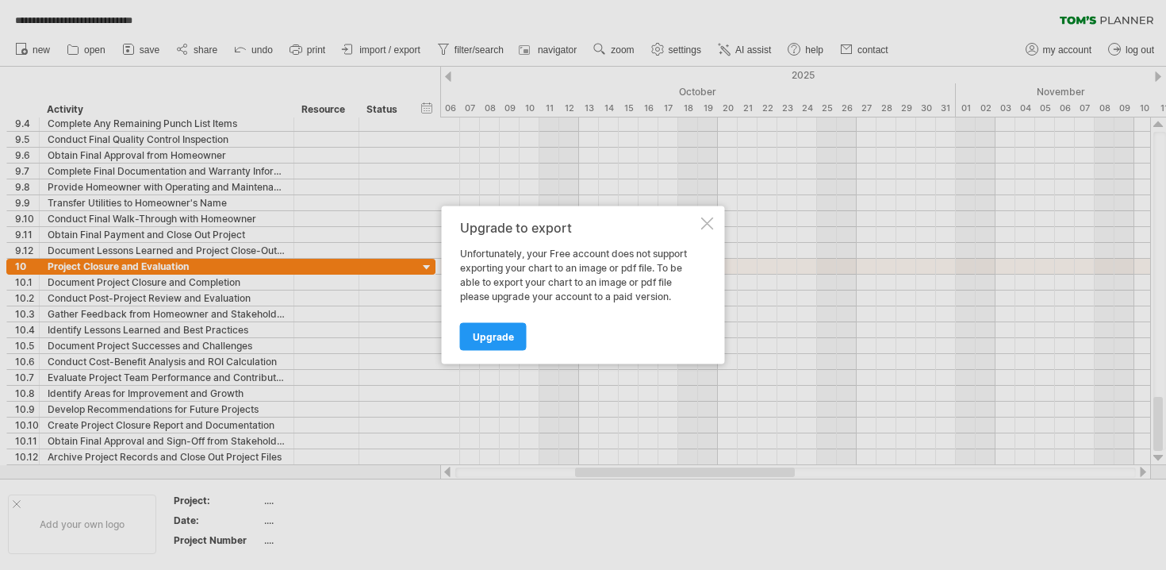
click at [706, 224] on div at bounding box center [707, 223] width 13 height 13
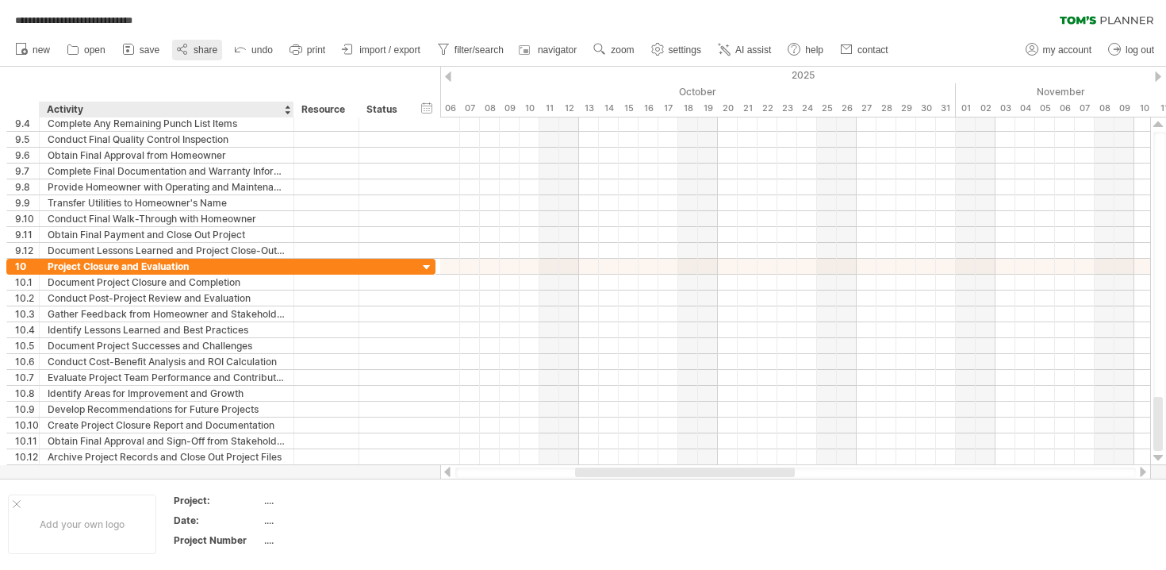
click at [189, 58] on link "share" at bounding box center [197, 50] width 50 height 21
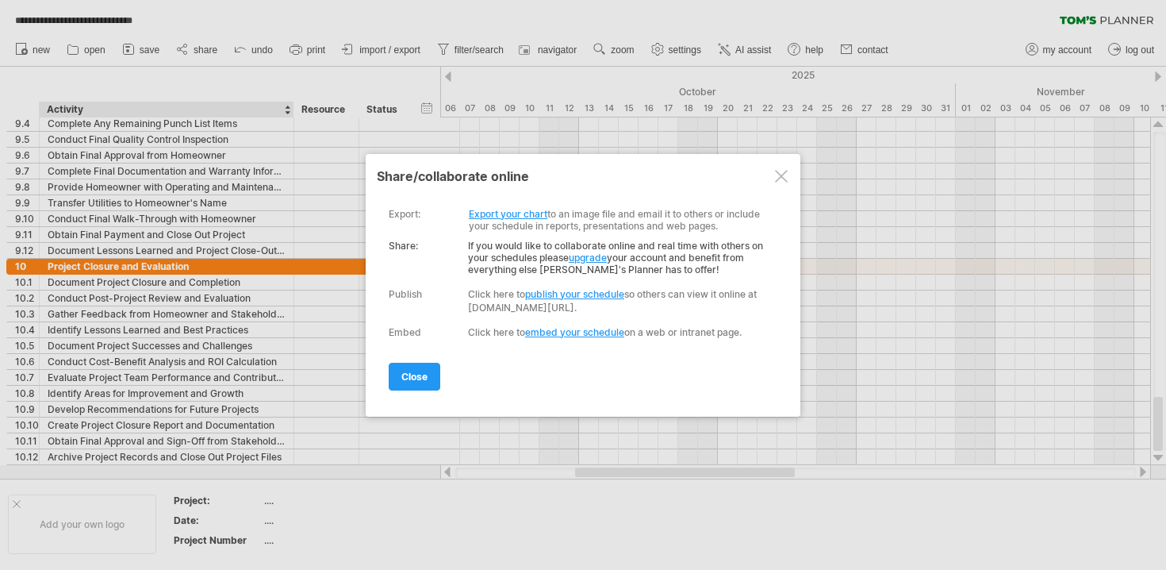
click at [582, 292] on link "publish your schedule" at bounding box center [574, 294] width 99 height 12
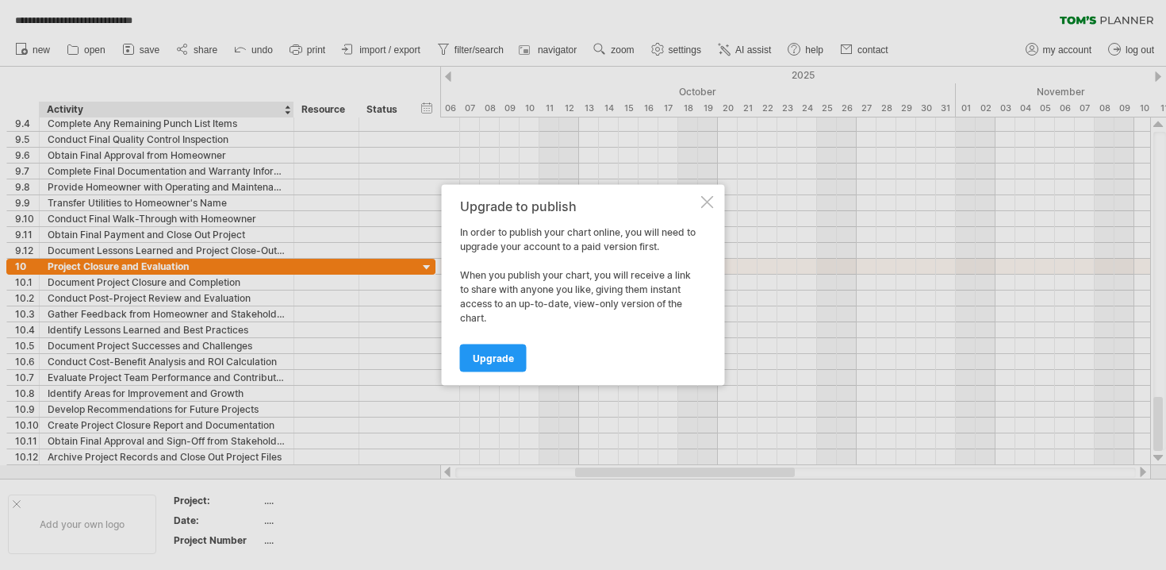
click at [711, 200] on div at bounding box center [707, 202] width 13 height 13
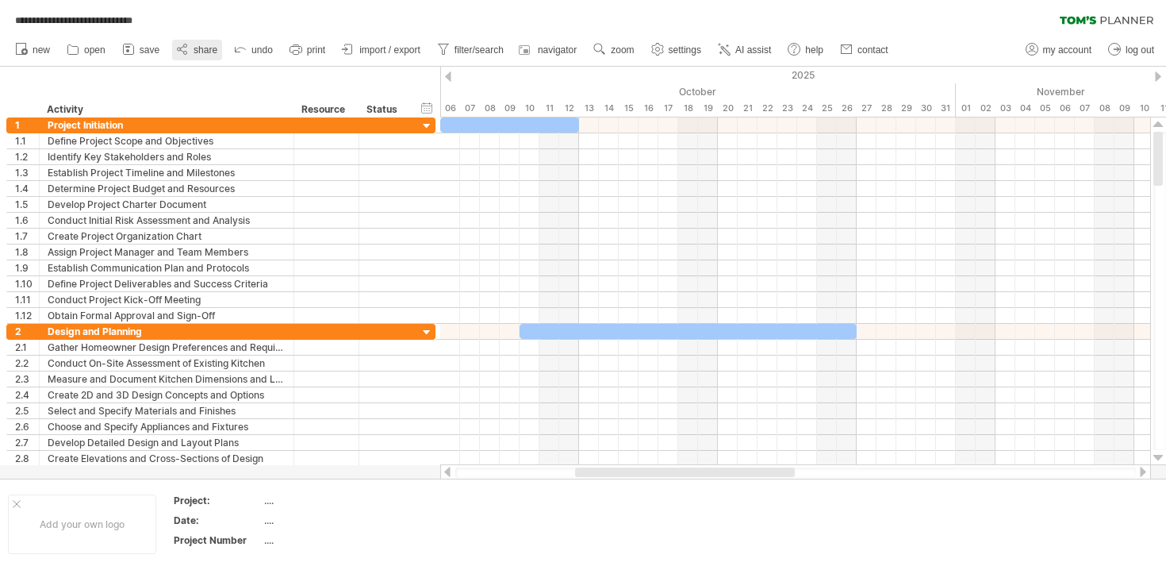
click at [191, 44] on link "share" at bounding box center [197, 50] width 50 height 21
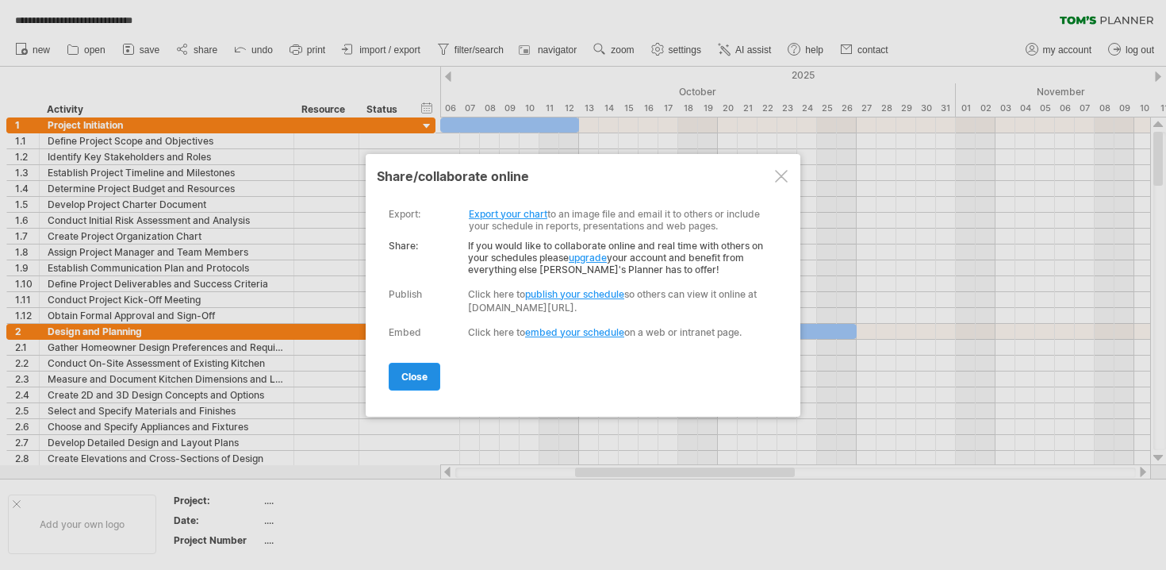
click at [413, 375] on span "close" at bounding box center [414, 377] width 26 height 12
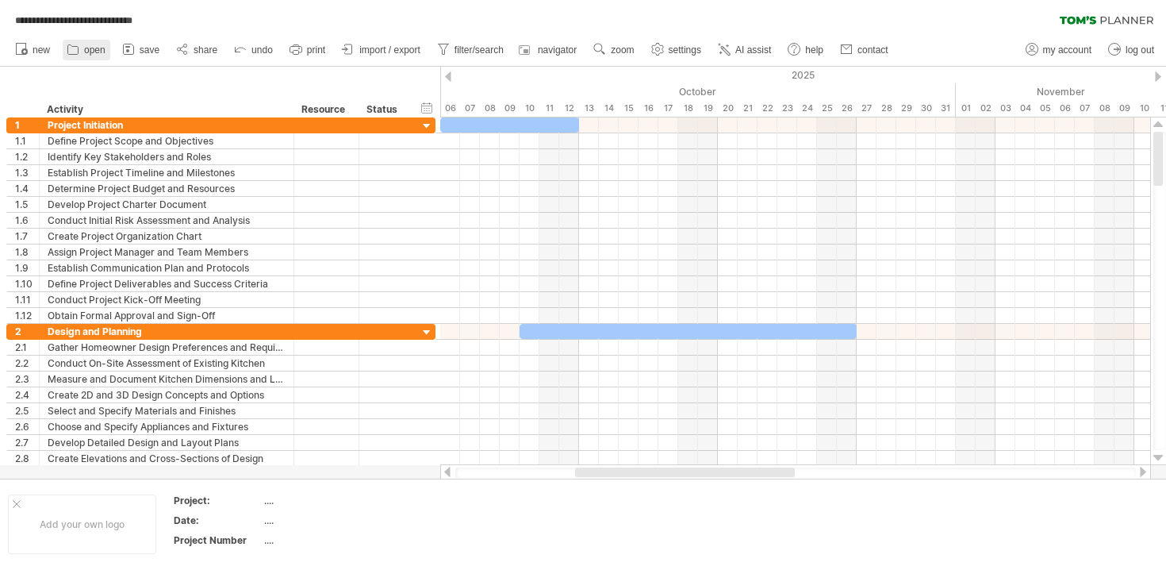
click at [79, 48] on icon at bounding box center [73, 49] width 16 height 16
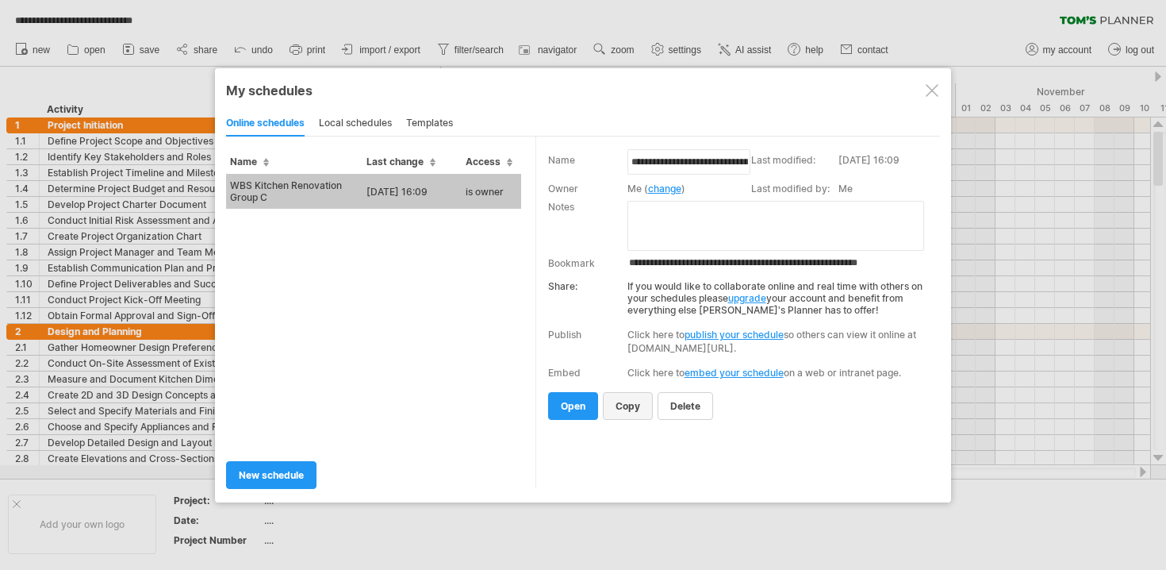
click at [622, 401] on span "copy" at bounding box center [628, 406] width 25 height 12
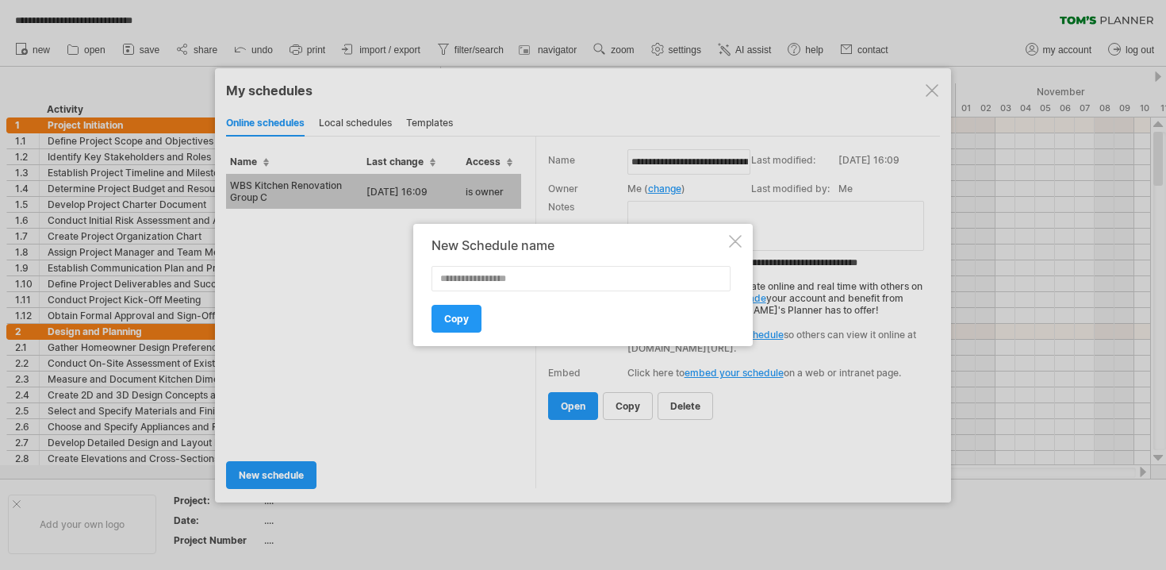
click at [740, 244] on div at bounding box center [735, 241] width 13 height 13
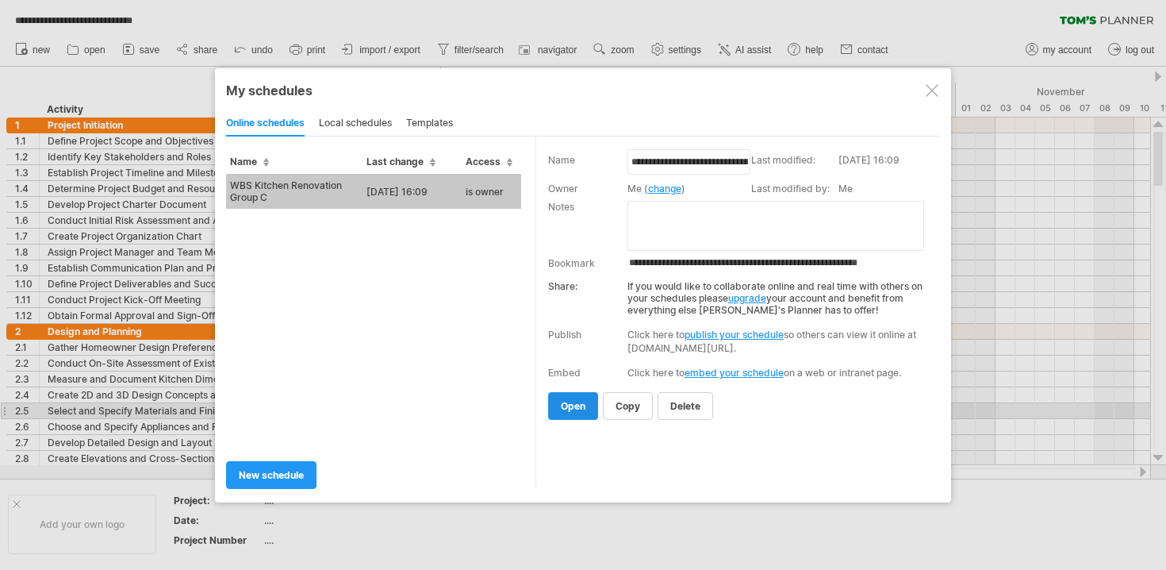
click at [569, 406] on span "open" at bounding box center [573, 406] width 25 height 12
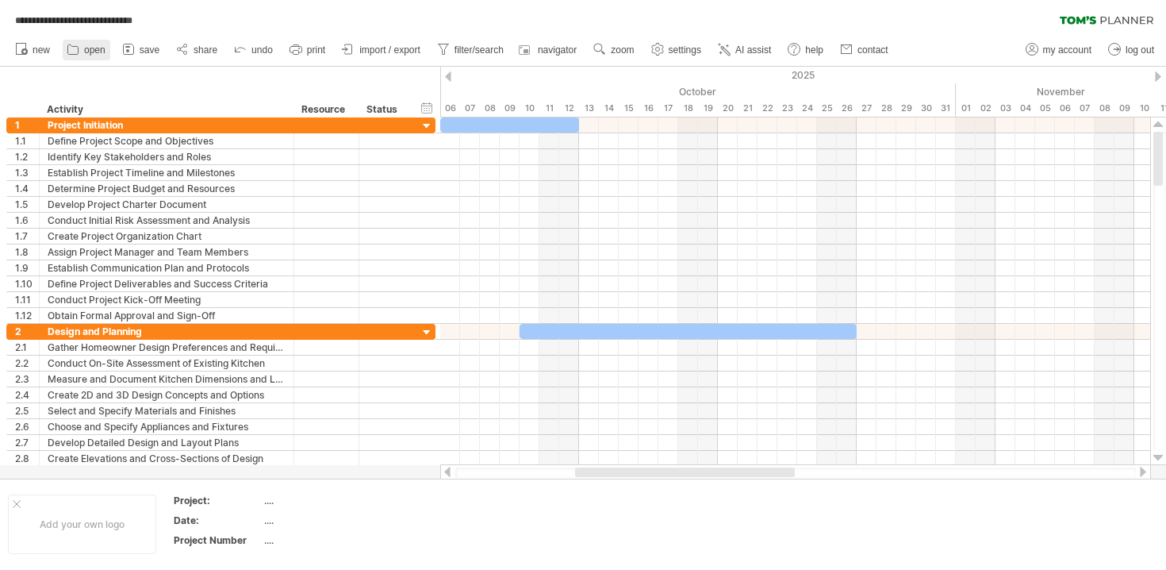
click at [89, 47] on span "open" at bounding box center [94, 49] width 21 height 11
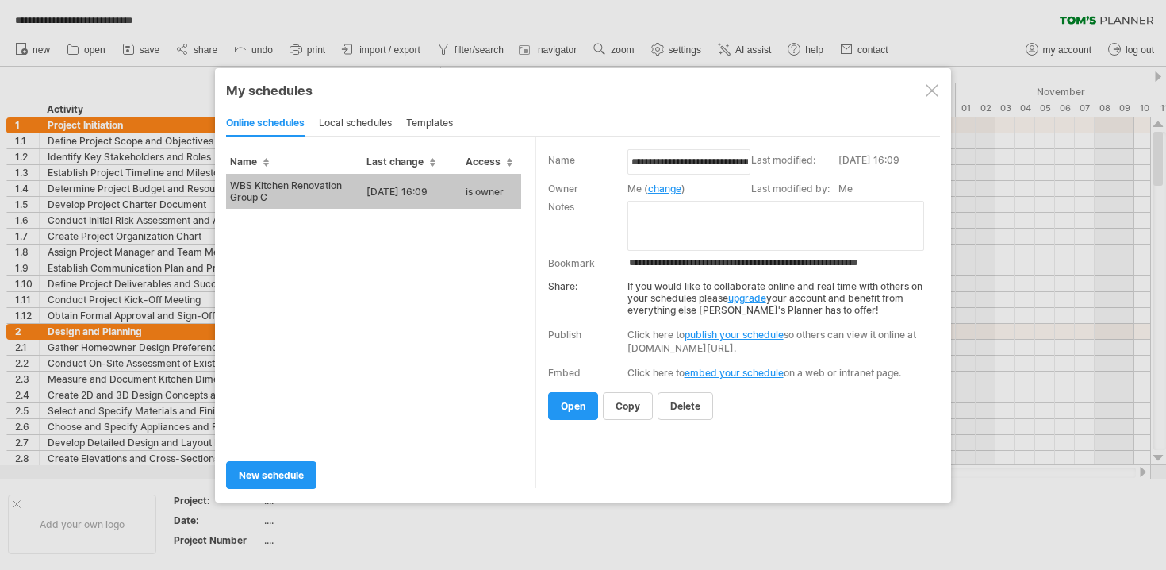
drag, startPoint x: 618, startPoint y: 262, endPoint x: 911, endPoint y: 273, distance: 293.0
click at [911, 273] on div "**********" at bounding box center [739, 265] width 382 height 226
drag, startPoint x: 930, startPoint y: 259, endPoint x: 626, endPoint y: 265, distance: 303.9
click at [626, 265] on tr "**********" at bounding box center [742, 262] width 388 height 20
